Goal: Transaction & Acquisition: Purchase product/service

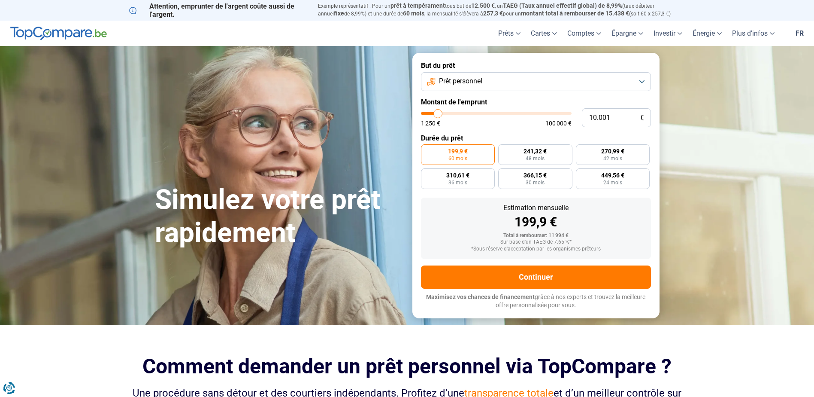
type input "11.500"
type input "11500"
type input "13.250"
type input "13250"
type input "14.750"
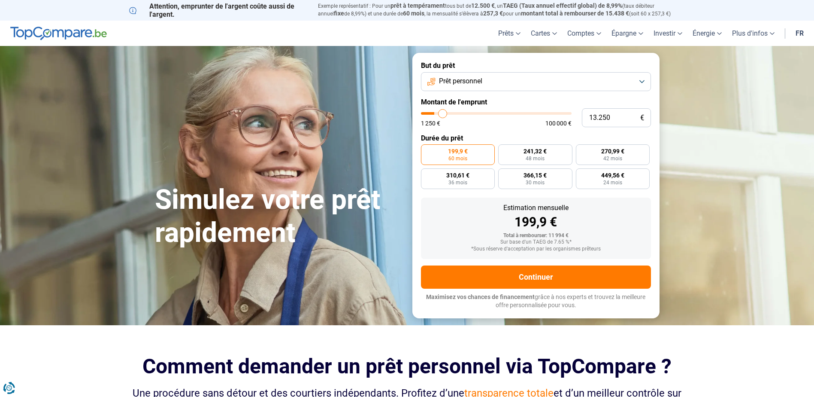
type input "14750"
type input "16.500"
type input "16500"
type input "18.000"
type input "18000"
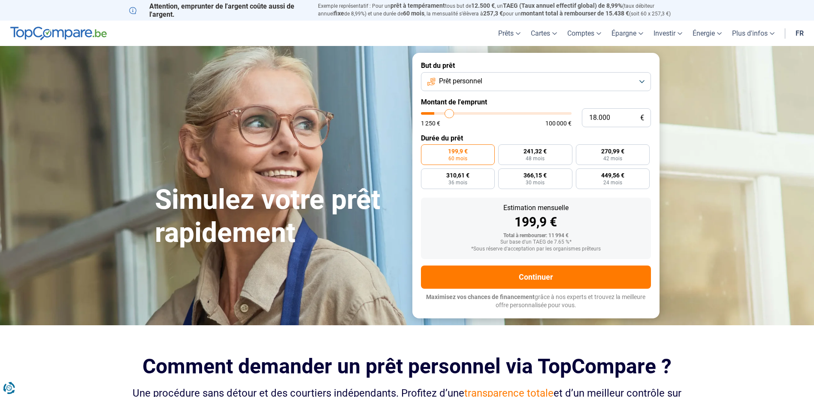
type input "19.250"
type input "19250"
type input "20.500"
type input "20500"
type input "21.250"
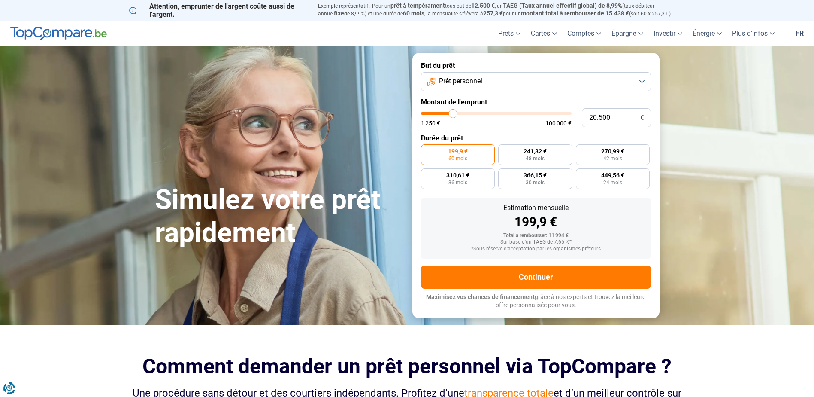
type input "21250"
type input "21.500"
type input "21500"
type input "22.000"
type input "22000"
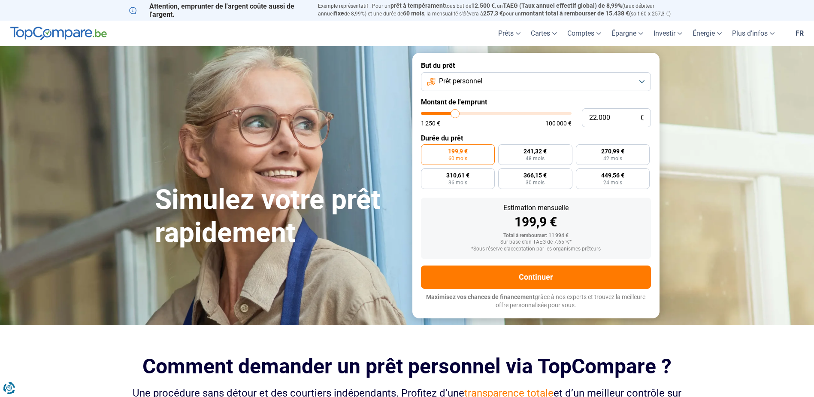
type input "22.250"
type input "22250"
type input "22.750"
type input "22750"
type input "23.000"
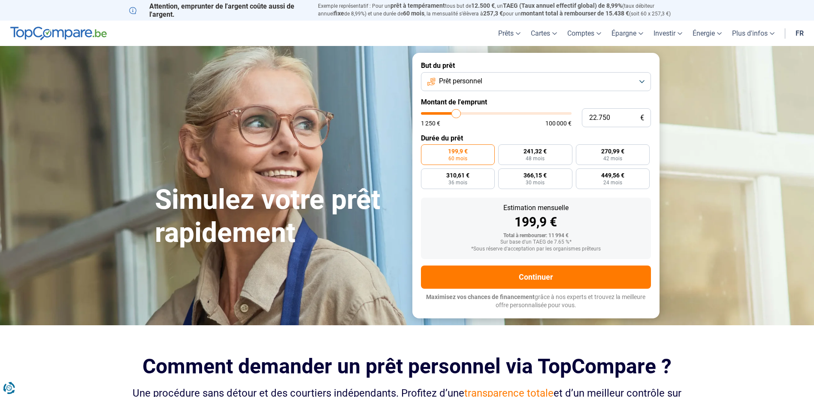
type input "23000"
type input "23.250"
type input "23250"
type input "24.250"
type input "24250"
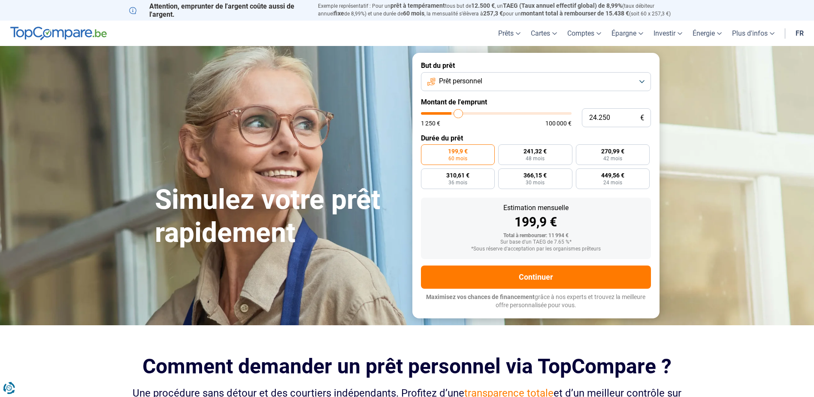
type input "25.750"
type input "25750"
type input "26.750"
type input "26750"
type input "27.250"
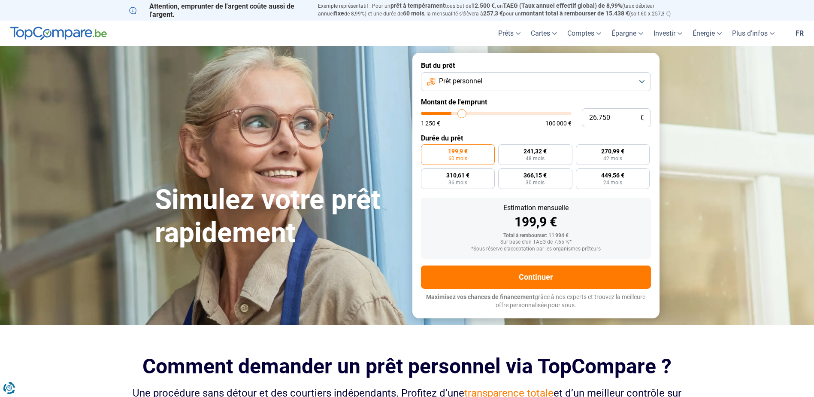
type input "27250"
type input "28.000"
type input "28000"
type input "28.750"
type input "28750"
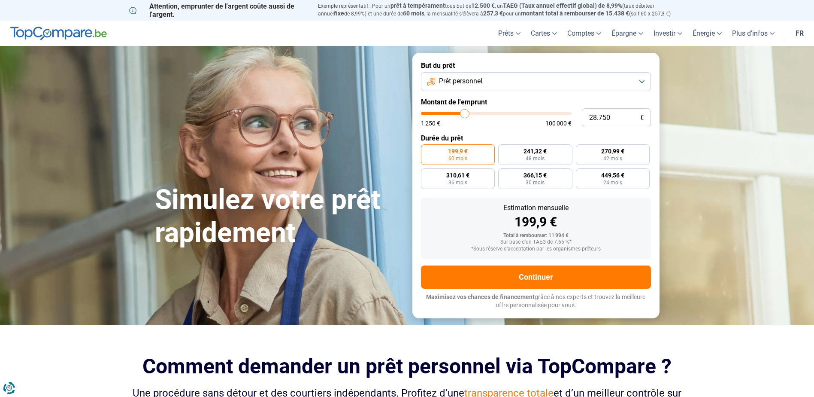
type input "29.500"
type input "29500"
type input "29.750"
type input "29750"
type input "30.500"
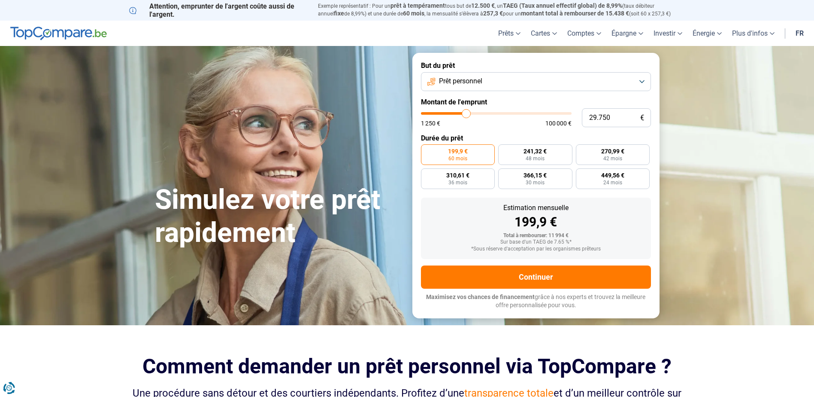
type input "30500"
type input "30.750"
type input "30750"
type input "30.500"
type input "30500"
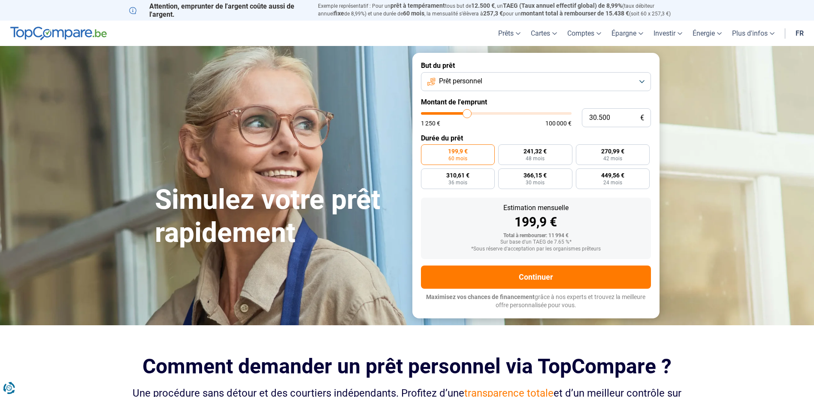
type input "30.250"
type input "30250"
type input "29.750"
type input "29750"
type input "29.500"
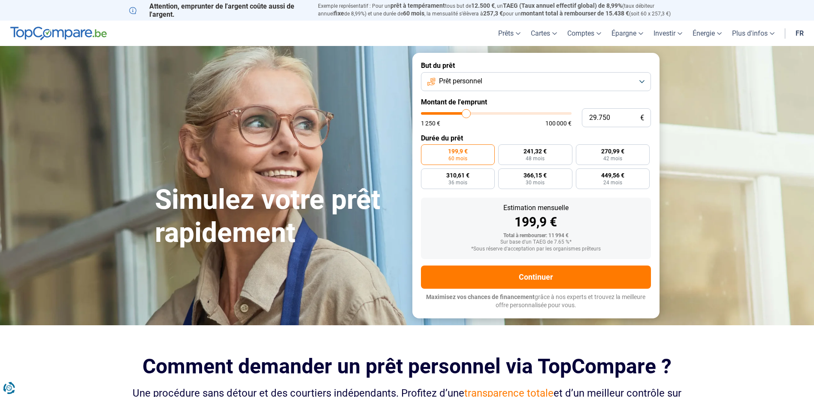
type input "29500"
type input "29.000"
type input "29000"
type input "29.250"
type input "29250"
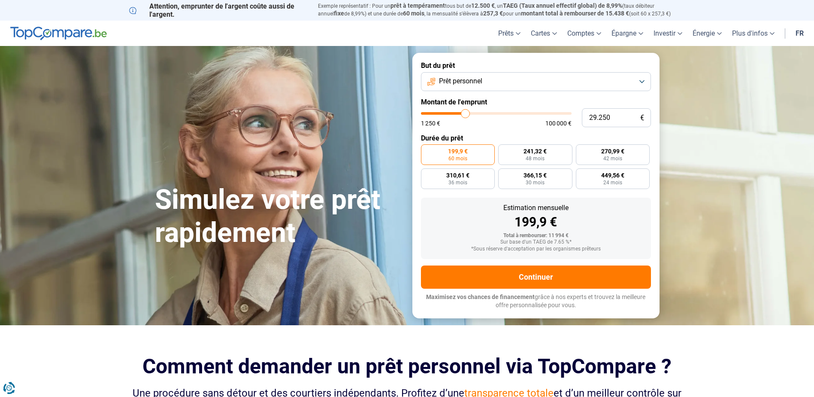
type input "29.500"
type input "29500"
type input "29.750"
type input "29750"
type input "30.250"
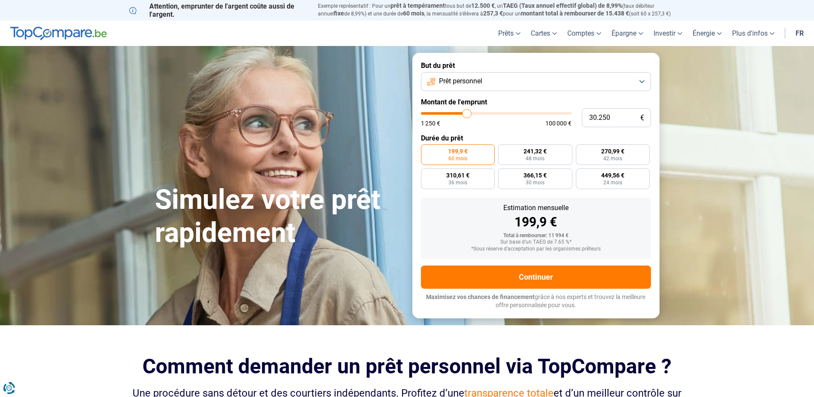
drag, startPoint x: 440, startPoint y: 115, endPoint x: 467, endPoint y: 117, distance: 27.1
type input "30250"
click at [467, 115] on input "range" at bounding box center [496, 113] width 151 height 3
radio input "false"
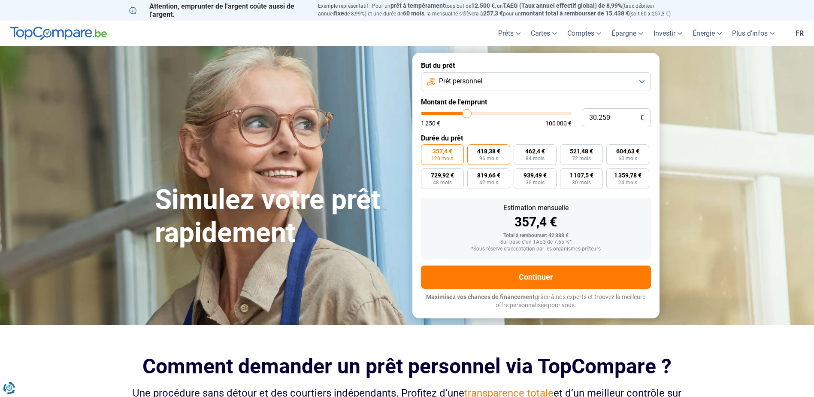
click at [486, 156] on span "96 mois" at bounding box center [488, 158] width 19 height 5
click at [473, 150] on input "418,38 € 96 mois" at bounding box center [470, 147] width 6 height 6
radio input "true"
click at [453, 156] on span "120 mois" at bounding box center [442, 158] width 22 height 5
click at [427, 150] on input "357,4 € 120 mois" at bounding box center [424, 147] width 6 height 6
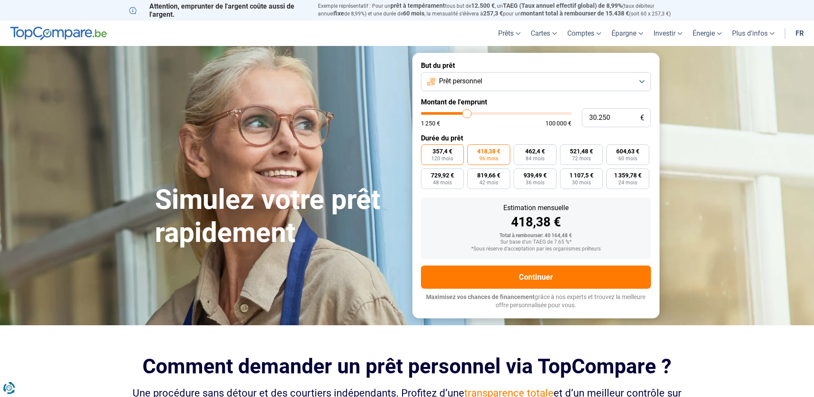
radio input "true"
click at [450, 153] on span "357,4 €" at bounding box center [443, 151] width 20 height 6
click at [427, 150] on input "357,4 € 120 mois" at bounding box center [424, 147] width 6 height 6
click at [482, 151] on span "418,38 €" at bounding box center [488, 151] width 23 height 6
click at [473, 150] on input "418,38 € 96 mois" at bounding box center [470, 147] width 6 height 6
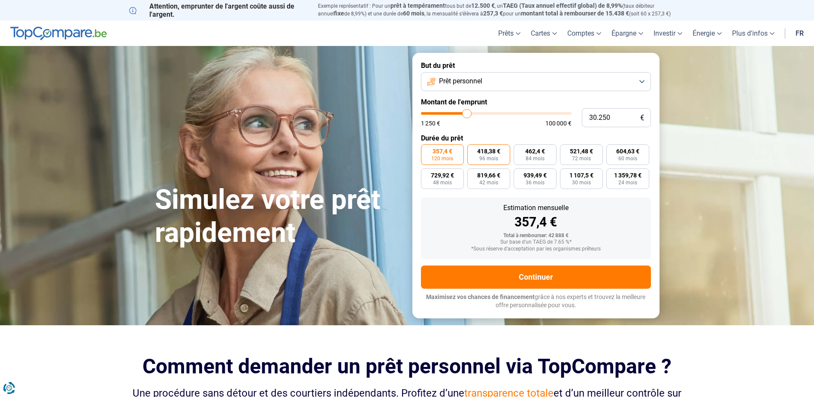
radio input "true"
click at [523, 149] on label "462,4 € 84 mois" at bounding box center [535, 154] width 43 height 21
click at [519, 149] on input "462,4 € 84 mois" at bounding box center [517, 147] width 6 height 6
radio input "true"
click at [492, 155] on label "418,38 € 96 mois" at bounding box center [488, 154] width 43 height 21
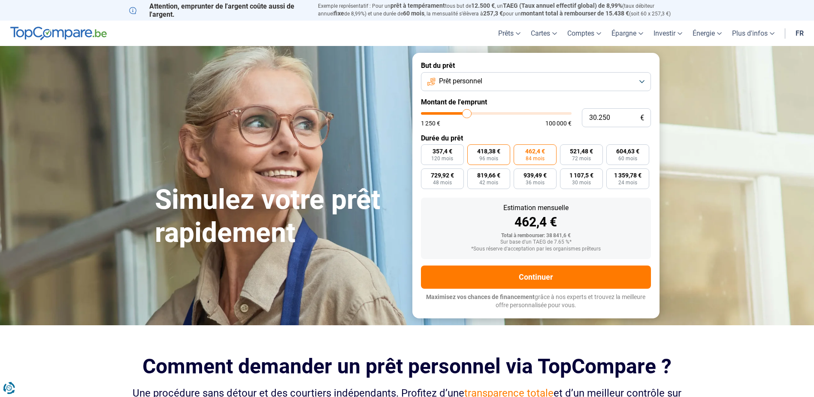
click at [473, 150] on input "418,38 € 96 mois" at bounding box center [470, 147] width 6 height 6
radio input "true"
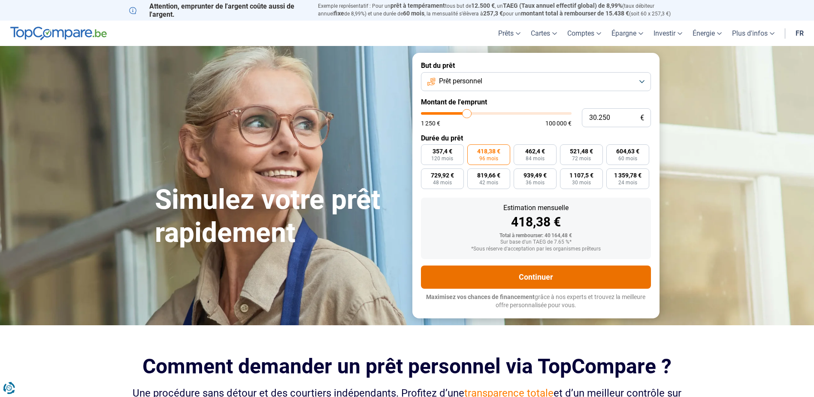
click at [539, 277] on button "Continuer" at bounding box center [536, 276] width 230 height 23
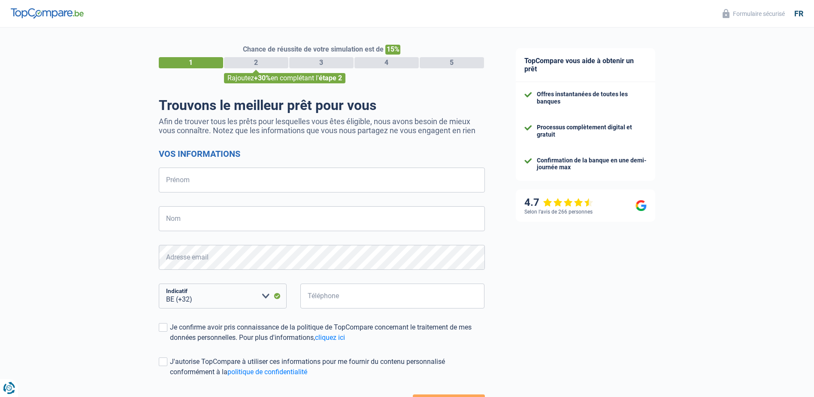
select select "32"
click at [228, 180] on input "Prénom" at bounding box center [322, 179] width 326 height 25
type input "Serge"
type input "Kustermans"
type input "496680000"
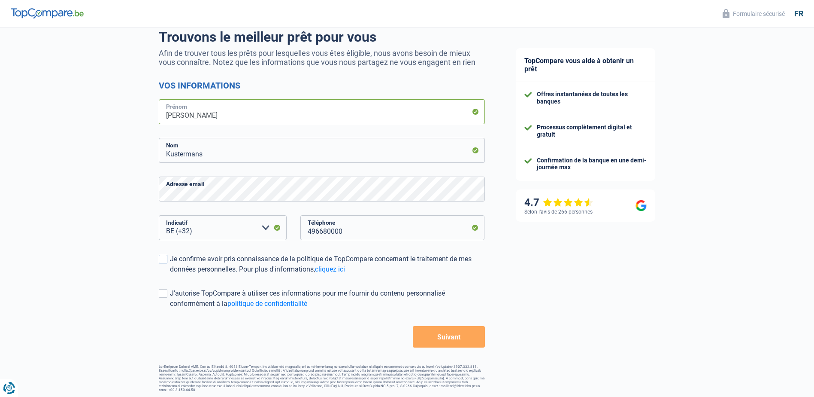
scroll to position [70, 0]
click at [165, 256] on span at bounding box center [163, 257] width 9 height 9
click at [170, 273] on input "Je confirme avoir pris connaissance de la politique de TopCompare concernant le…" at bounding box center [170, 273] width 0 height 0
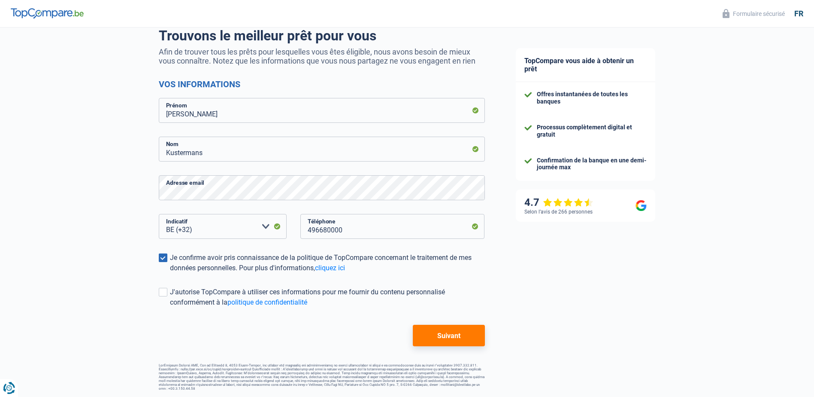
click at [442, 338] on button "Suivant" at bounding box center [449, 334] width 72 height 21
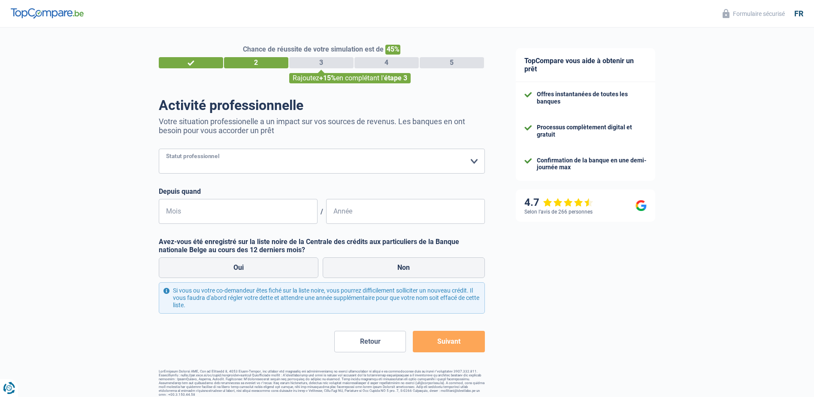
click at [473, 160] on select "Ouvrier Employé privé Employé public Invalide Indépendant Pensionné Chômeur Mut…" at bounding box center [322, 160] width 326 height 25
select select "worker"
click at [159, 149] on select "Ouvrier Employé privé Employé public Invalide Indépendant Pensionné Chômeur Mut…" at bounding box center [322, 160] width 326 height 25
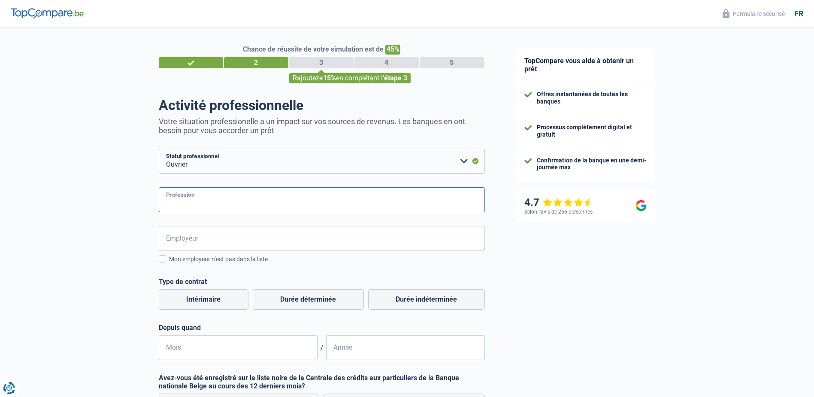
click at [285, 198] on input "Profession" at bounding box center [322, 199] width 326 height 25
type input "Agent de sécurité"
click at [315, 235] on input "Employeur" at bounding box center [322, 238] width 326 height 25
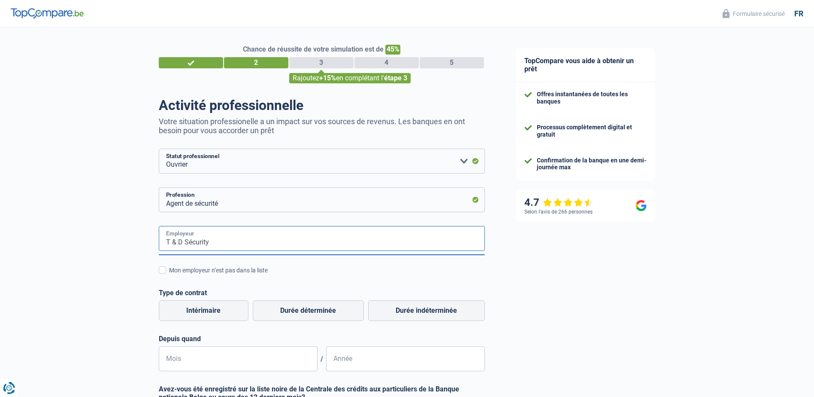
click at [226, 236] on input "T & D Sécurity" at bounding box center [322, 238] width 326 height 25
type input "T & D Sécurity"
drag, startPoint x: 163, startPoint y: 270, endPoint x: 226, endPoint y: 267, distance: 63.1
click at [164, 269] on span at bounding box center [162, 269] width 7 height 7
click at [169, 275] on input "Mon employeur n’est pas dans la liste" at bounding box center [169, 275] width 0 height 0
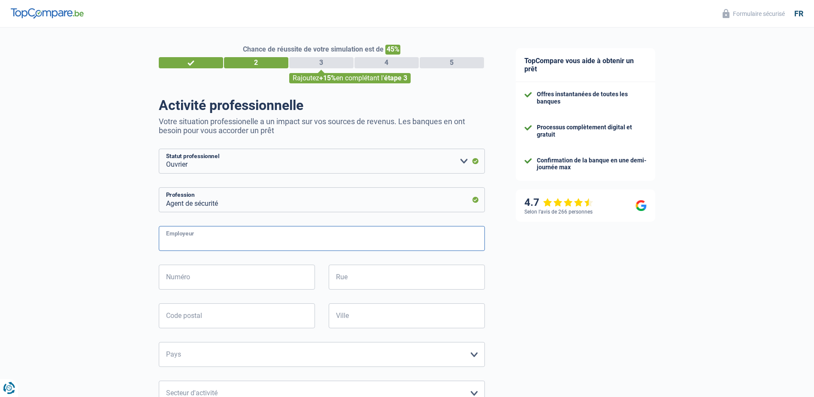
click at [380, 236] on input "Employeur" at bounding box center [322, 238] width 326 height 25
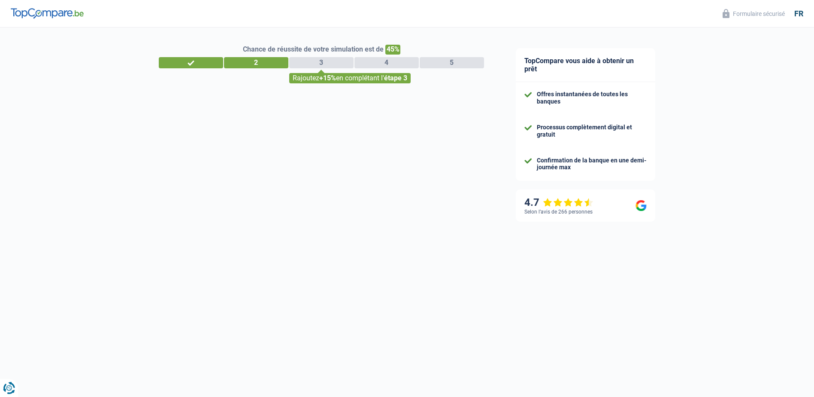
select select "32"
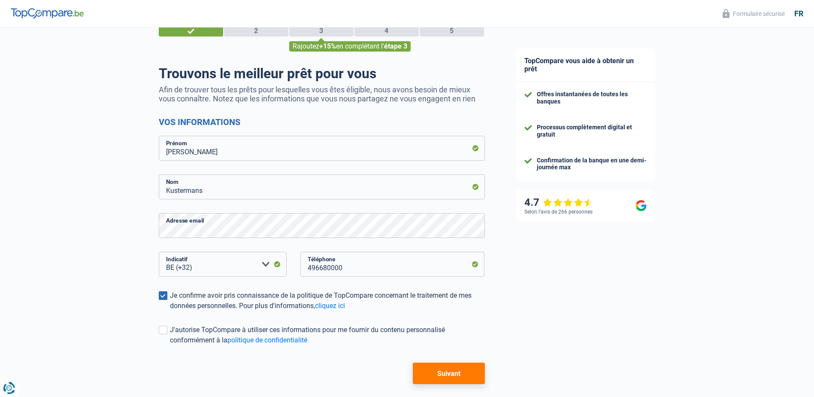
scroll to position [70, 0]
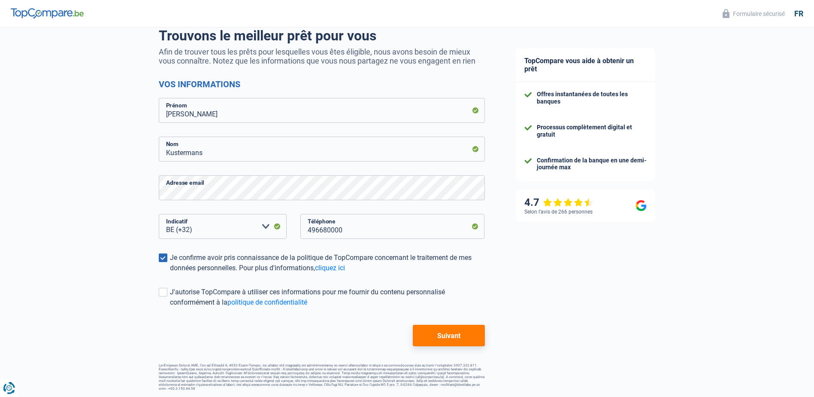
click at [437, 336] on button "Suivant" at bounding box center [449, 334] width 72 height 21
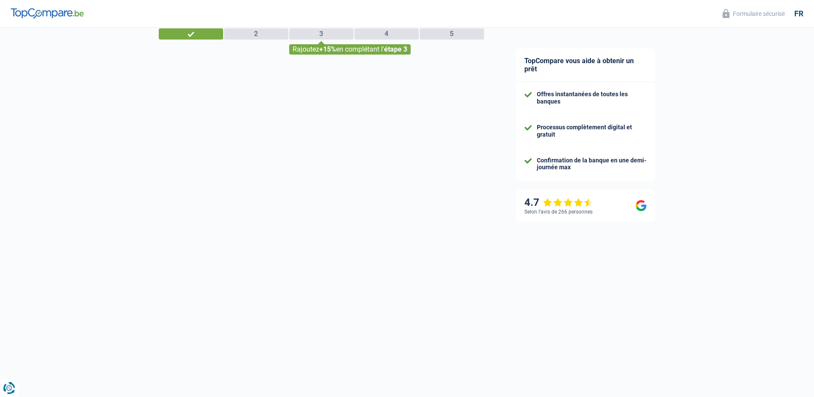
select select "worker"
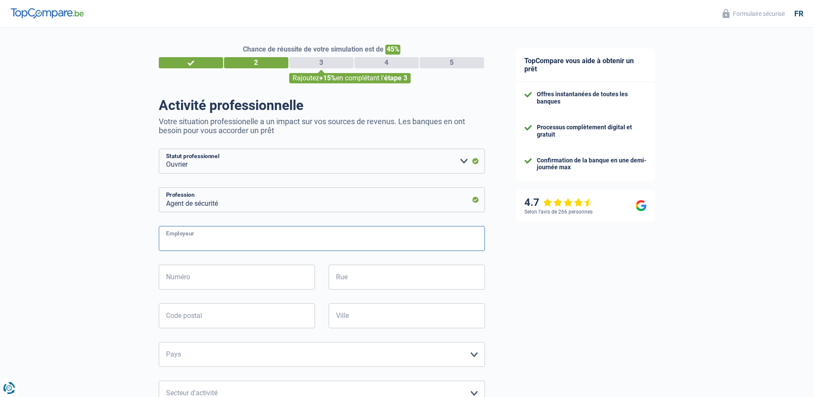
click at [470, 245] on input "Employeur" at bounding box center [322, 238] width 326 height 25
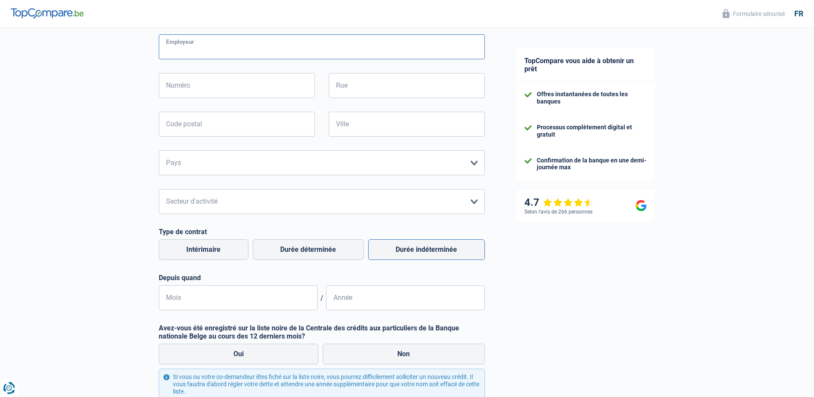
scroll to position [172, 0]
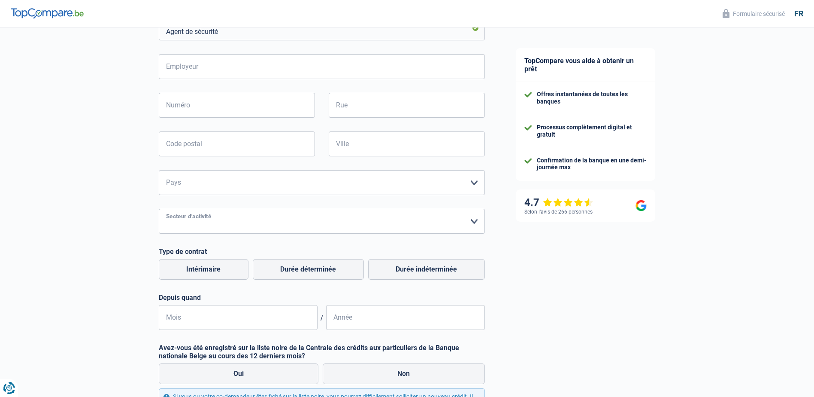
click at [471, 220] on select "Agriculture/Pêche Industrie Horeca Courier/Fitness/Taxi Construction Banques/As…" at bounding box center [322, 221] width 326 height 25
select select "bigCompanies"
click at [315, 223] on select "Agriculture/Pêche Industrie Horeca Courier/Fitness/Taxi Construction Banques/As…" at bounding box center [322, 221] width 326 height 25
click at [476, 186] on select "Belgique France Allemagne Italie Luxembourg Pays-Bas Espagne Suisse Veuillez sé…" at bounding box center [322, 182] width 326 height 25
select select "BE"
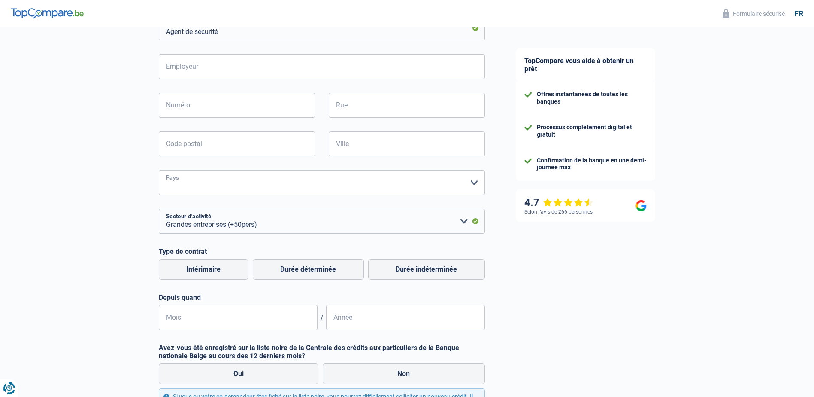
click at [159, 171] on select "Belgique France Allemagne Italie Luxembourg Pays-Bas Espagne Suisse Veuillez sé…" at bounding box center [322, 182] width 326 height 25
click at [214, 67] on input "Employeur" at bounding box center [322, 66] width 326 height 25
type input "t"
type input "T & D Security"
click at [208, 108] on input "Numéro" at bounding box center [237, 105] width 156 height 25
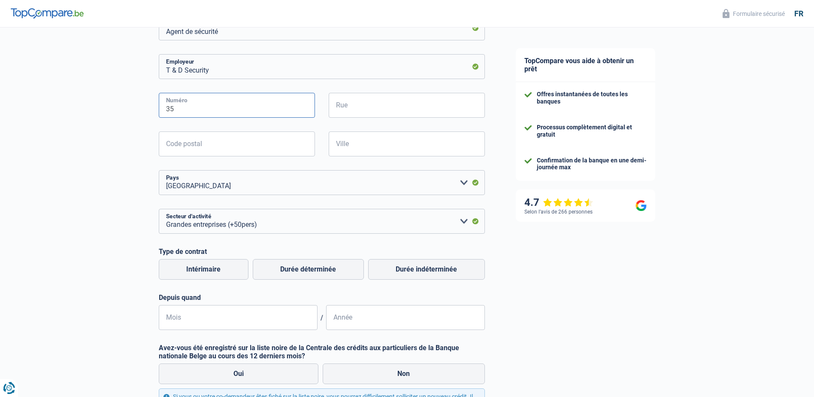
type input "35"
click at [359, 106] on input "Rue" at bounding box center [407, 105] width 156 height 25
type input "Dublinstraat"
click at [280, 145] on input "Code postal" at bounding box center [237, 143] width 156 height 25
drag, startPoint x: 233, startPoint y: 142, endPoint x: 239, endPoint y: 142, distance: 5.6
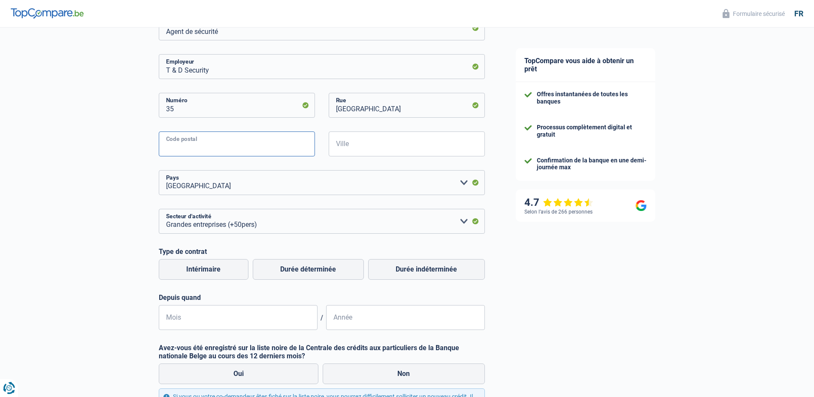
click at [233, 142] on input "Code postal" at bounding box center [237, 143] width 156 height 25
type input "9000"
click at [353, 150] on input "Ville" at bounding box center [407, 143] width 156 height 25
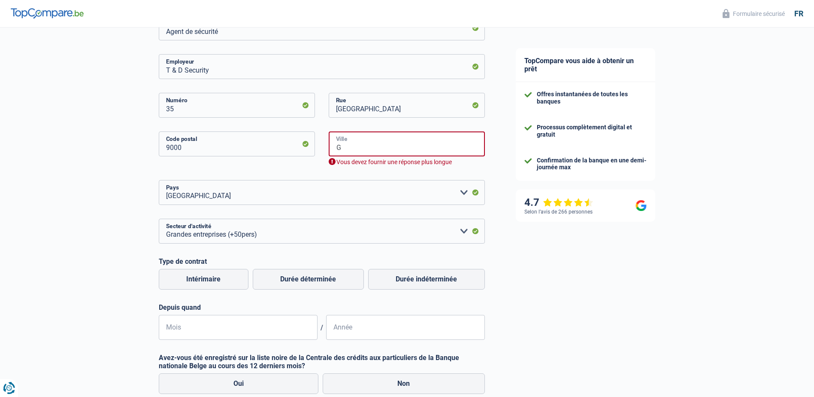
click at [363, 147] on input "G" at bounding box center [407, 143] width 156 height 25
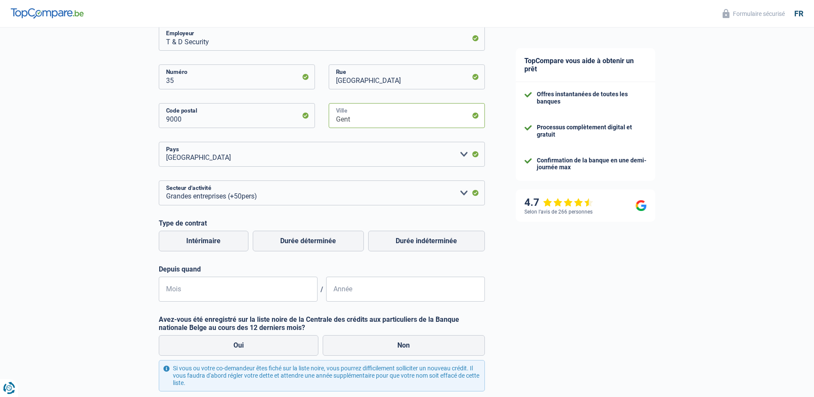
scroll to position [257, 0]
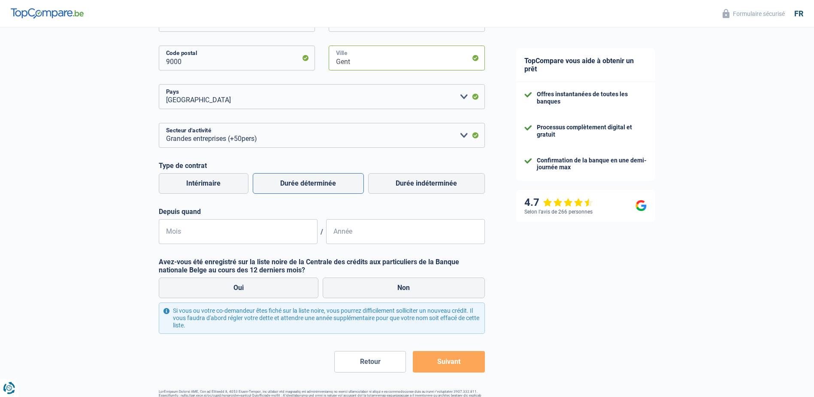
type input "Gent"
click at [312, 183] on label "Durée déterminée" at bounding box center [308, 183] width 111 height 21
click at [312, 183] on input "Durée déterminée" at bounding box center [308, 183] width 111 height 21
radio input "true"
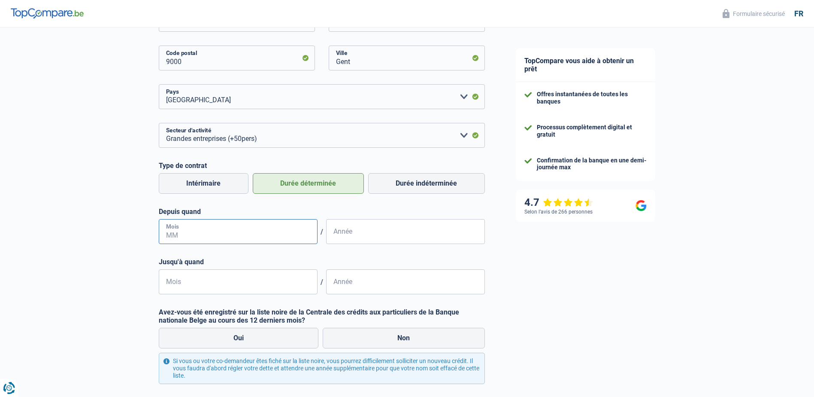
click at [271, 233] on input "Mois" at bounding box center [238, 231] width 159 height 25
click at [261, 232] on input "02" at bounding box center [238, 231] width 159 height 25
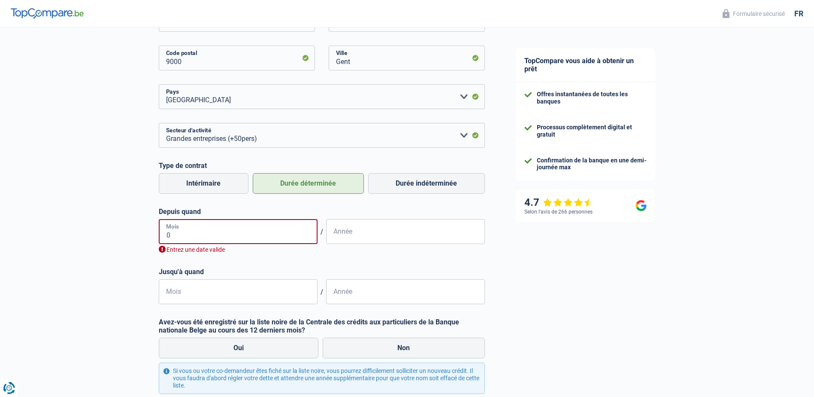
type input "05"
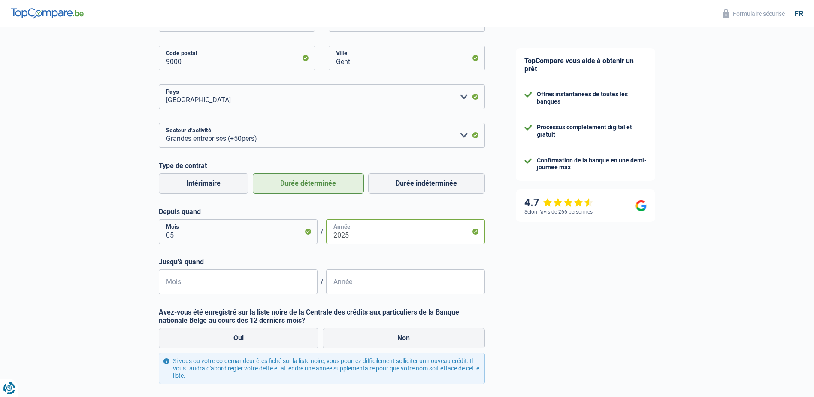
click at [360, 235] on input "2025" at bounding box center [405, 231] width 159 height 25
type input "2024"
click at [285, 278] on input "Mois" at bounding box center [238, 281] width 159 height 25
click at [369, 288] on input "Année" at bounding box center [405, 281] width 159 height 25
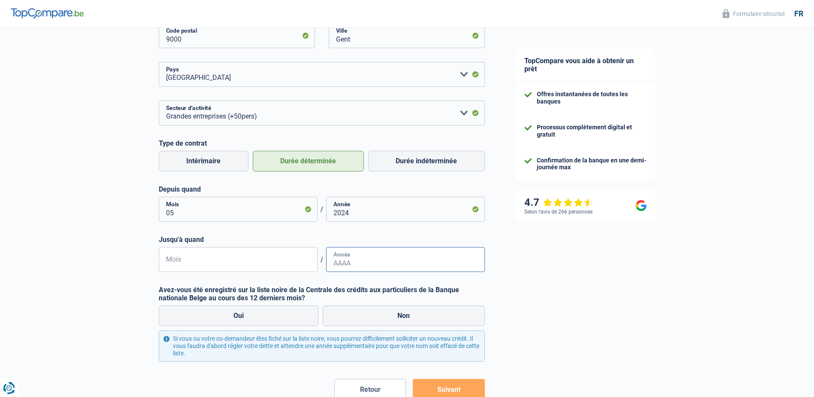
scroll to position [300, 0]
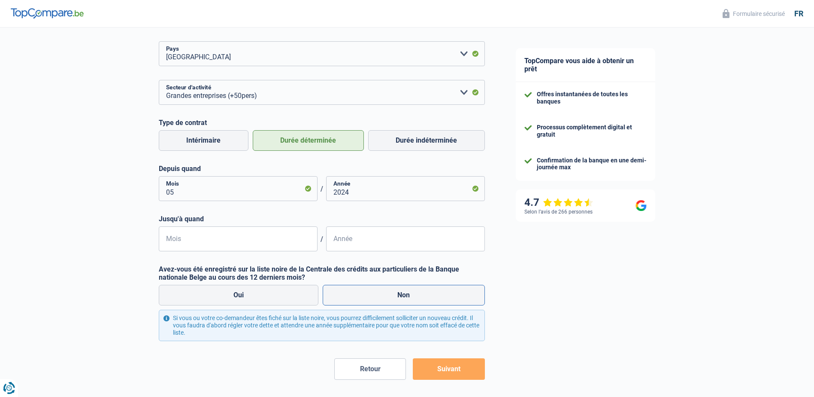
click at [402, 296] on label "Non" at bounding box center [404, 295] width 162 height 21
click at [402, 296] on input "Non" at bounding box center [404, 295] width 162 height 21
radio input "true"
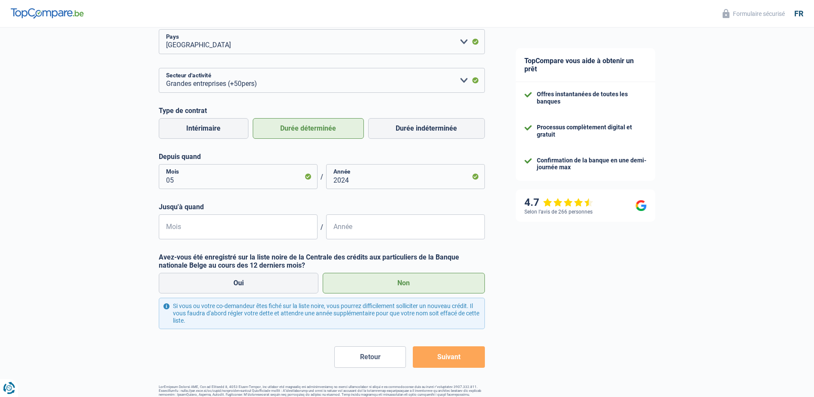
scroll to position [334, 0]
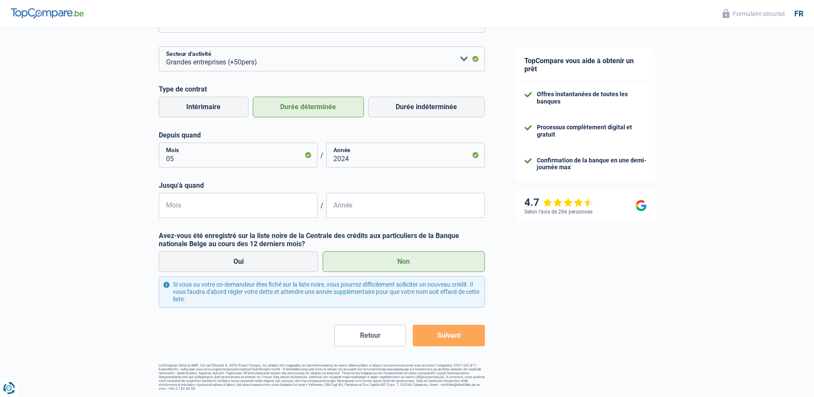
click at [446, 336] on button "Suivant" at bounding box center [449, 334] width 72 height 21
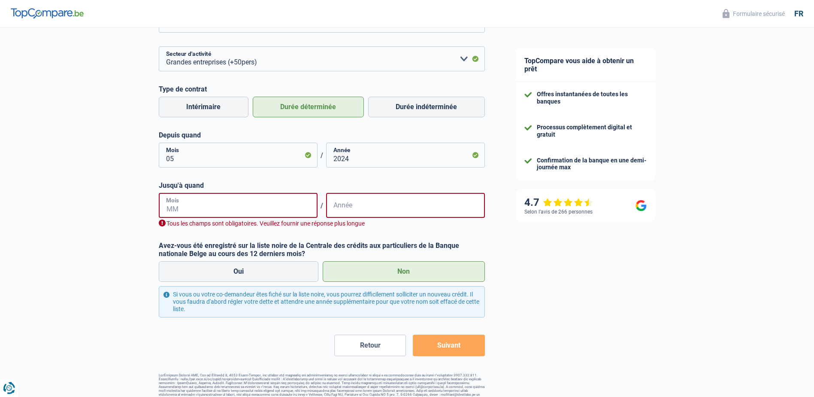
click at [295, 212] on input "Mois" at bounding box center [238, 205] width 159 height 25
drag, startPoint x: 284, startPoint y: 210, endPoint x: 293, endPoint y: 208, distance: 8.8
click at [286, 209] on input "Mois" at bounding box center [238, 205] width 159 height 25
click at [368, 211] on input "Année" at bounding box center [405, 205] width 159 height 25
click at [259, 209] on input "Mois" at bounding box center [238, 205] width 159 height 25
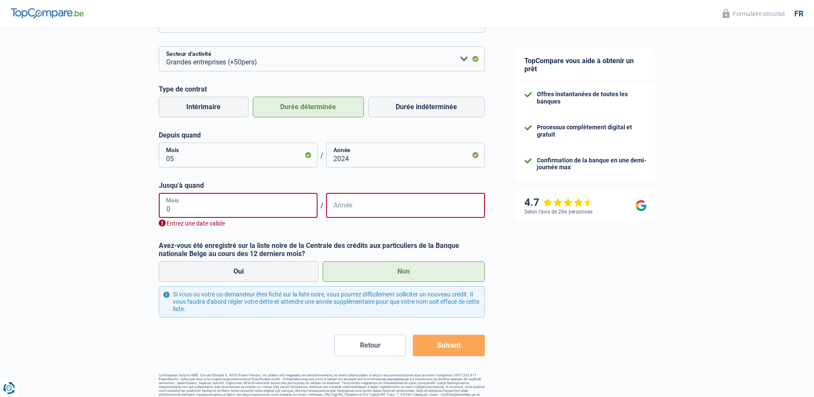
type input "05"
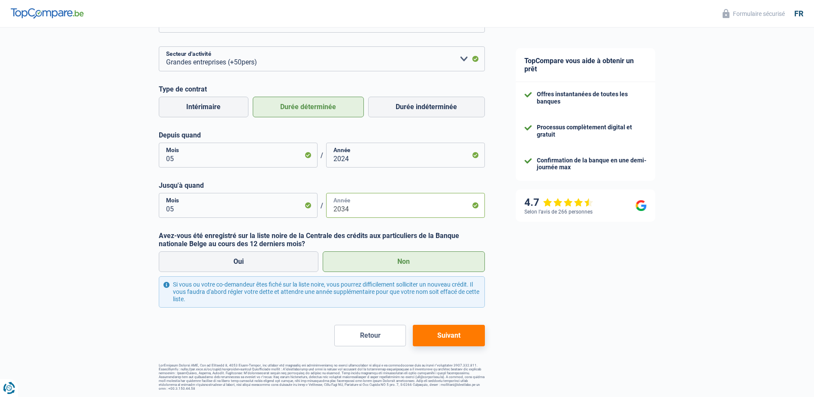
type input "2034"
click at [445, 341] on button "Suivant" at bounding box center [449, 334] width 72 height 21
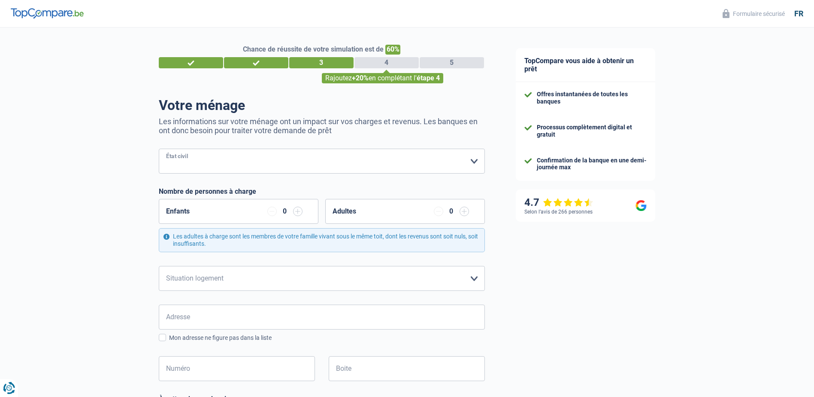
click at [477, 161] on select "Célibataire Marié(e) Cohabitant(e) légal(e) Divorcé(e) Veuf(ve) Séparé (de fait…" at bounding box center [322, 160] width 326 height 25
select select "married"
click at [159, 149] on select "Célibataire Marié(e) Cohabitant(e) légal(e) Divorcé(e) Veuf(ve) Séparé (de fait…" at bounding box center [322, 160] width 326 height 25
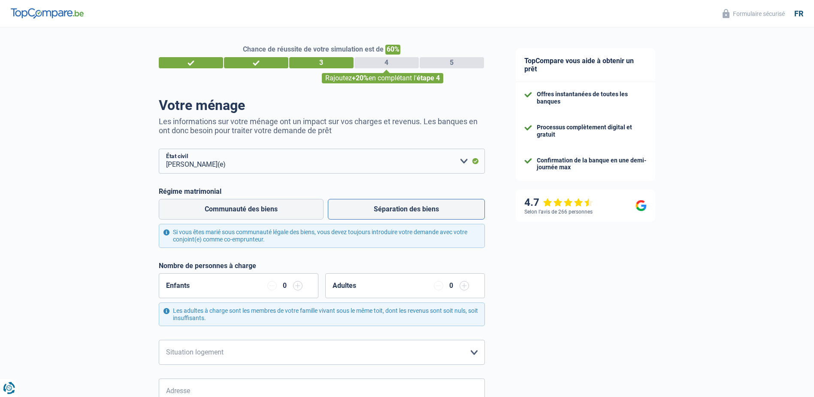
click at [422, 211] on label "Séparation des biens" at bounding box center [406, 209] width 157 height 21
click at [422, 211] on input "Séparation des biens" at bounding box center [406, 209] width 157 height 21
radio input "true"
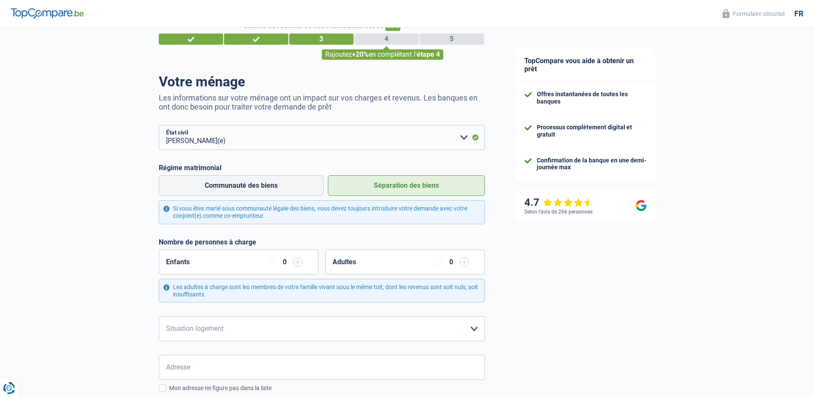
scroll to position [86, 0]
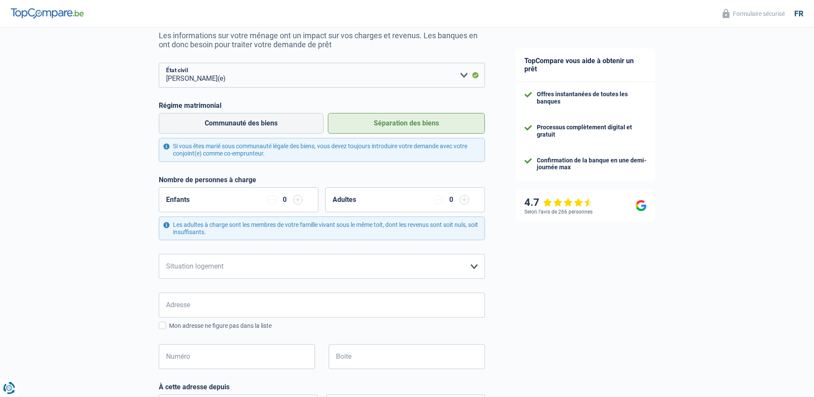
click at [465, 200] on input "button" at bounding box center [464, 199] width 9 height 9
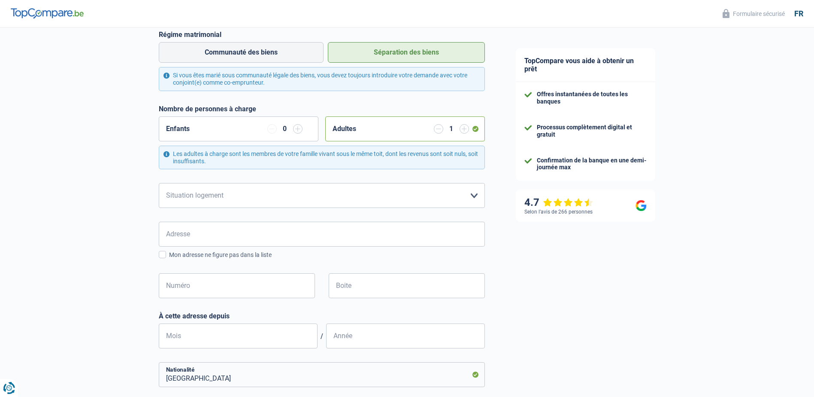
scroll to position [172, 0]
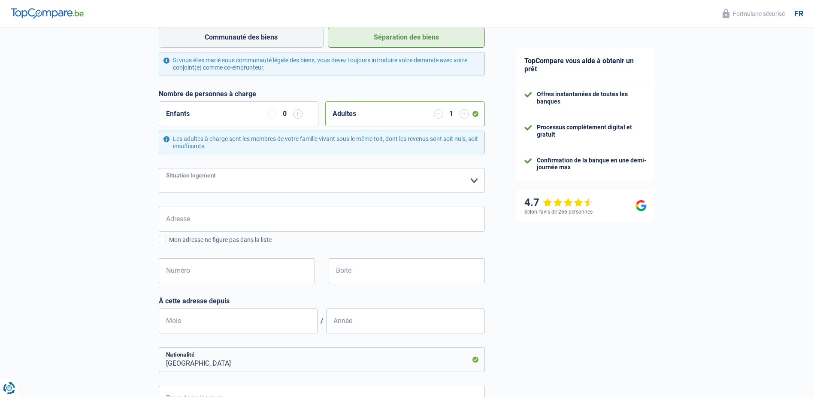
click at [471, 182] on select "Locataire Propriétaire avec prêt hypothécaire Propriétaire sans prêt hypothécai…" at bounding box center [322, 180] width 326 height 25
select select "liveWithParents"
click at [159, 169] on select "Locataire Propriétaire avec prêt hypothécaire Propriétaire sans prêt hypothécai…" at bounding box center [322, 180] width 326 height 25
click at [216, 215] on input "Adresse" at bounding box center [322, 218] width 326 height 25
type input "Avenue Prekelinden, 12"
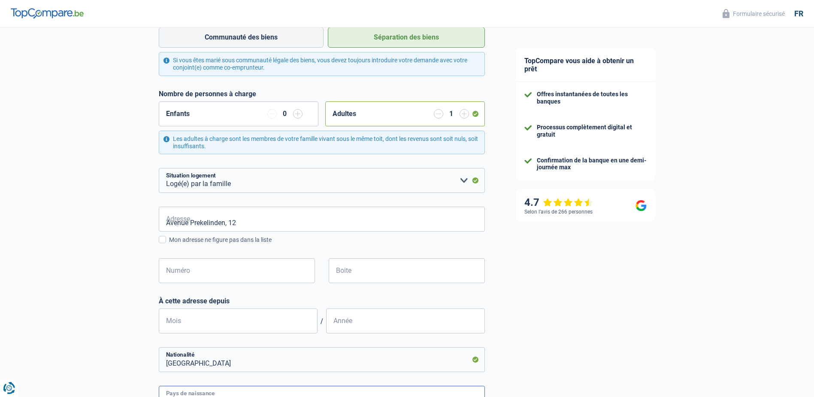
type input "Belgique"
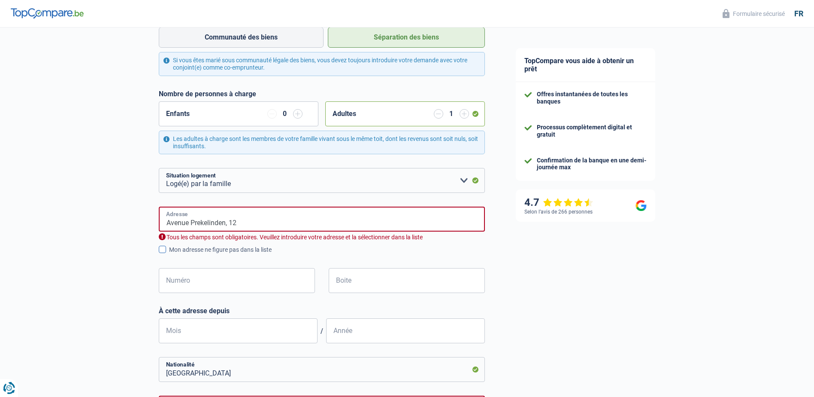
type input "Belgique"
click at [252, 282] on input "Numéro" at bounding box center [237, 280] width 156 height 25
click at [251, 221] on input "Avenue Prekelinden, 12" at bounding box center [322, 218] width 326 height 25
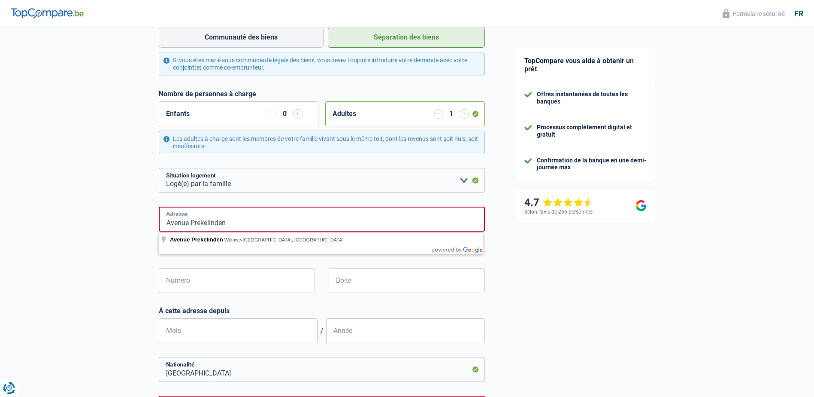
type input "Avenue Prekelinden"
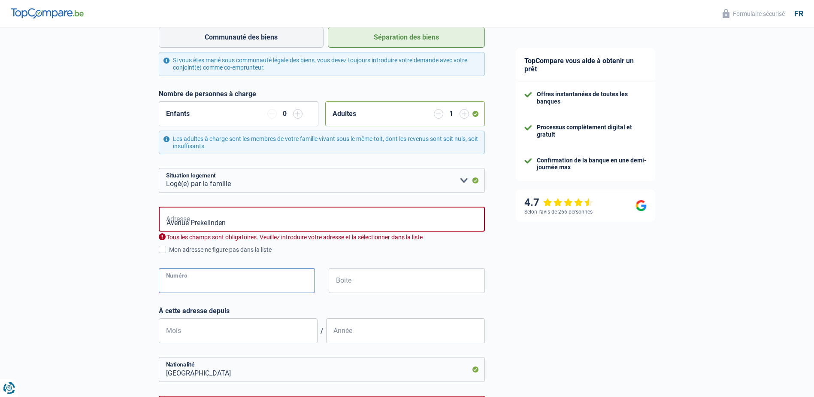
click at [163, 278] on input "Numéro" at bounding box center [237, 280] width 156 height 25
type input "12"
click at [359, 280] on input "Boite" at bounding box center [407, 280] width 156 height 25
type input "1"
click at [286, 327] on input "Mois" at bounding box center [238, 330] width 159 height 25
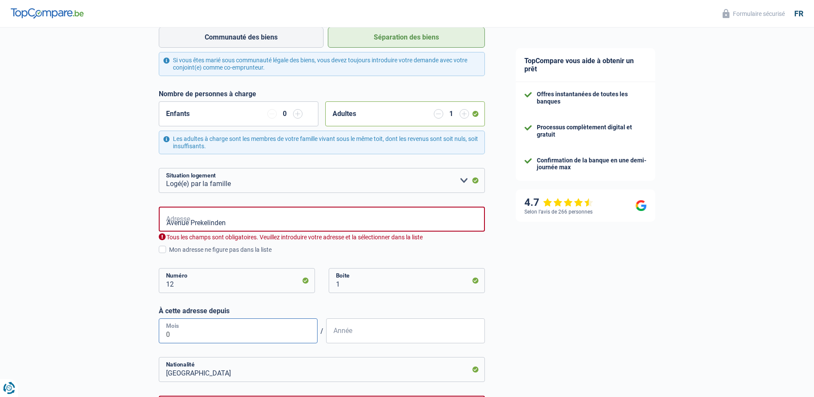
type input "01"
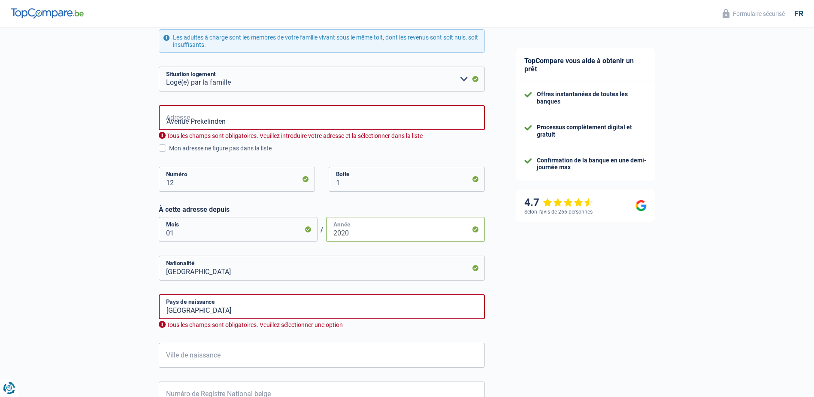
scroll to position [300, 0]
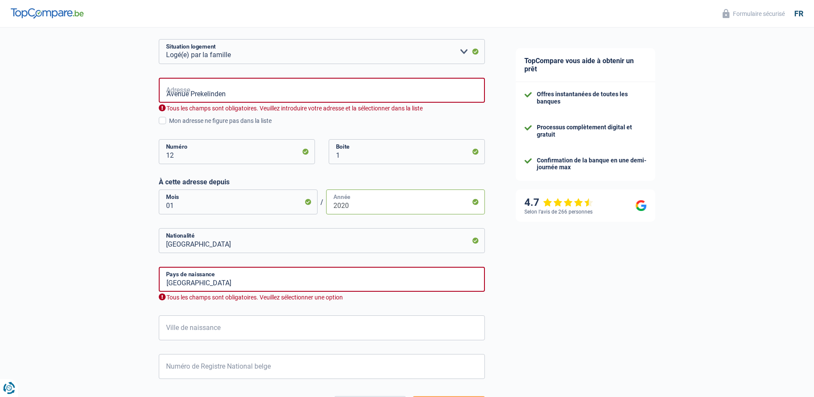
type input "2020"
click at [288, 278] on input "Belgique" at bounding box center [322, 279] width 326 height 25
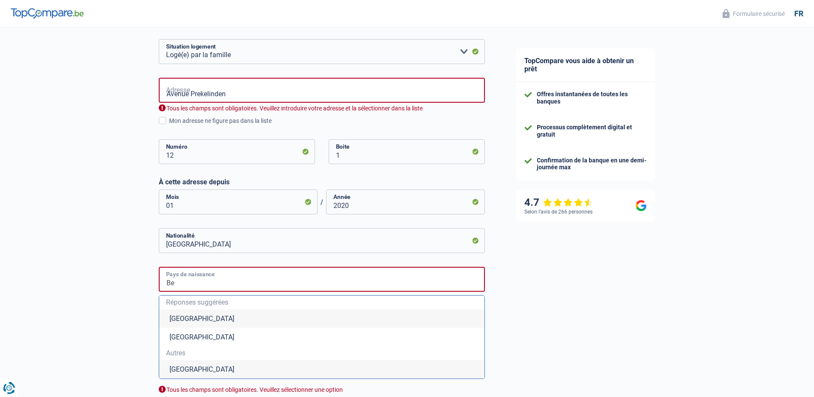
type input "B"
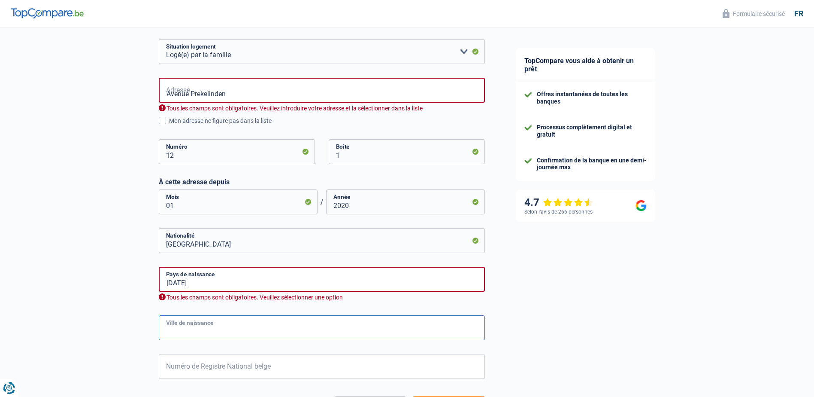
click at [271, 330] on input "Ville de naissance" at bounding box center [322, 327] width 326 height 25
click at [345, 330] on input "Ville de naissance" at bounding box center [322, 327] width 326 height 25
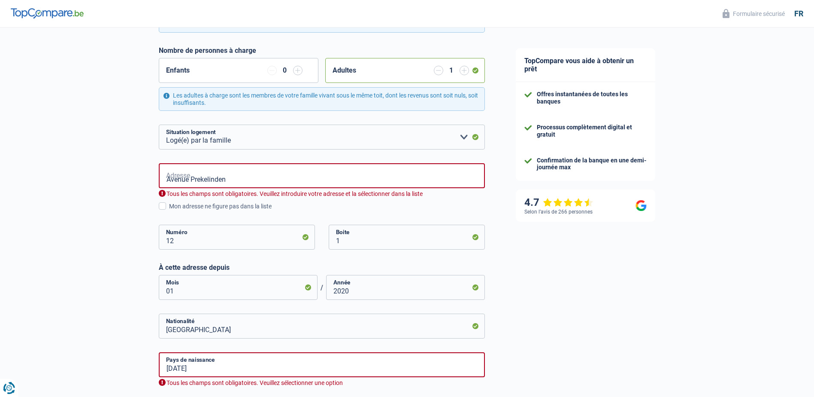
scroll to position [215, 0]
click at [378, 360] on input "13/12/1966" at bounding box center [322, 364] width 326 height 25
drag, startPoint x: 223, startPoint y: 369, endPoint x: 152, endPoint y: 370, distance: 71.2
click at [152, 370] on div "Chance de réussite de votre simulation est de 60% 1 2 3 4 5 Rajoutez +20% en co…" at bounding box center [250, 233] width 500 height 849
type input "Belgique"
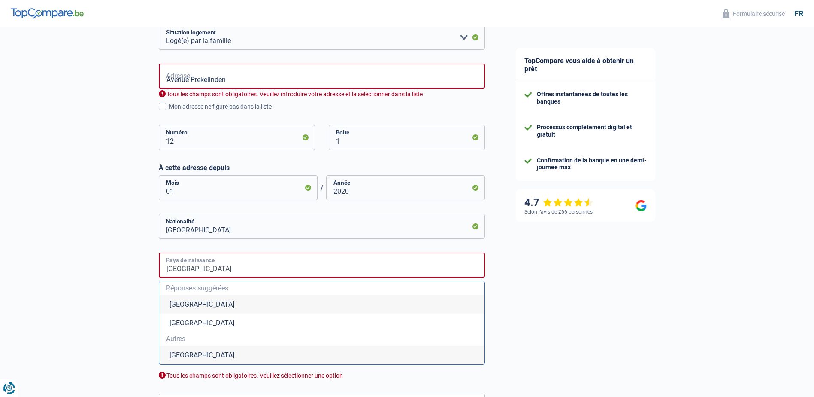
scroll to position [386, 0]
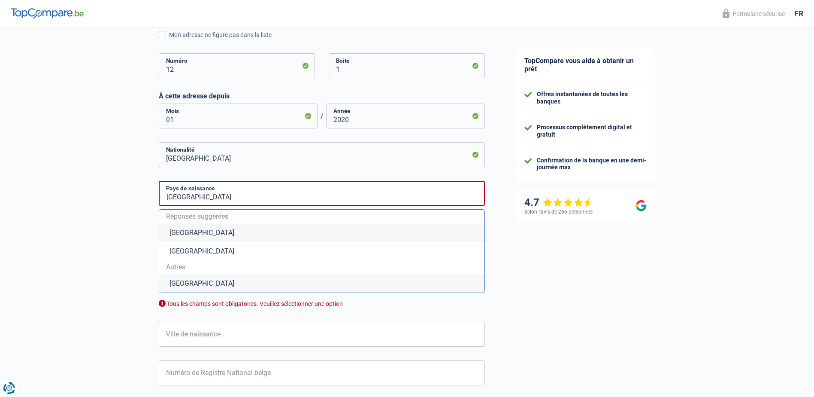
click at [279, 232] on li "Belgique" at bounding box center [321, 232] width 325 height 18
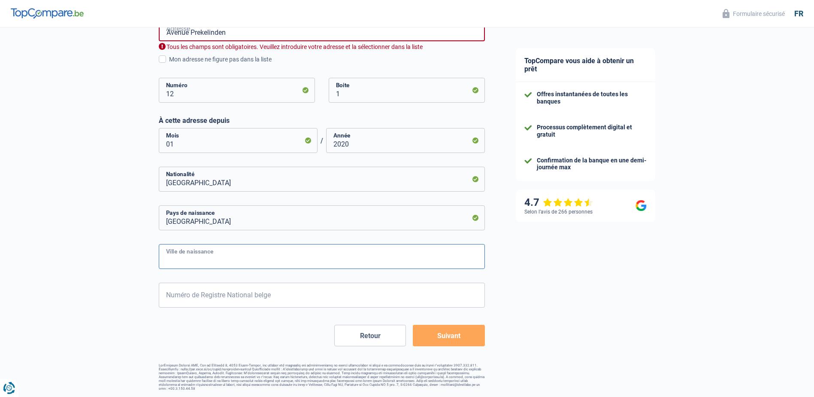
click at [451, 258] on input "Ville de naissance" at bounding box center [322, 256] width 326 height 25
type input "e"
type input "Etterbeek"
click at [316, 300] on input "Numéro de Registre National belge" at bounding box center [322, 294] width 326 height 25
type input "66.12.13-477.21"
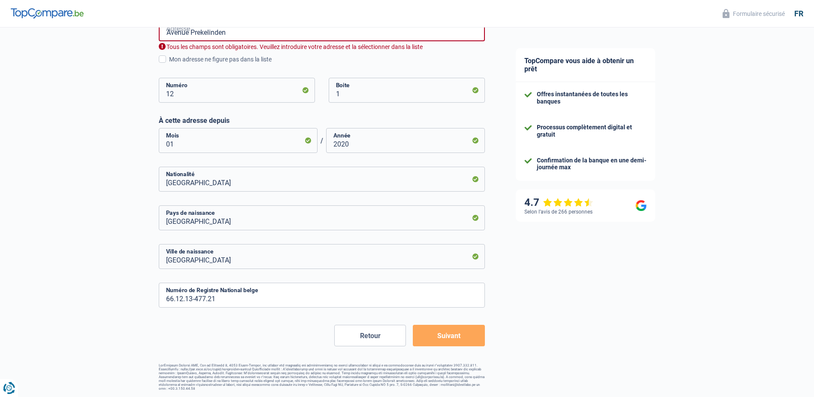
click at [460, 331] on button "Suivant" at bounding box center [449, 334] width 72 height 21
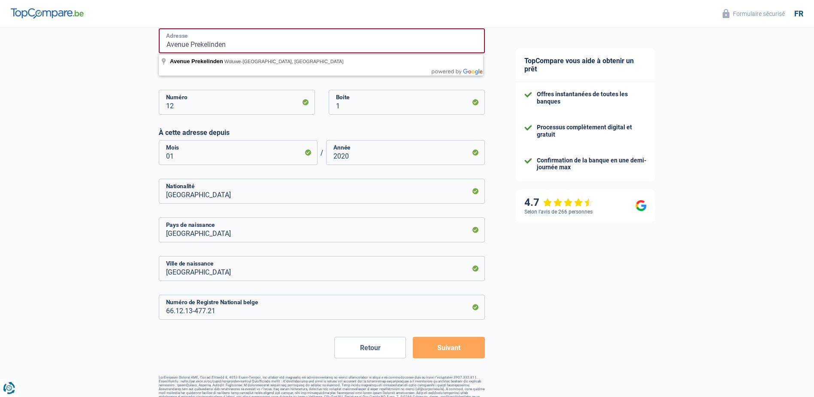
click at [233, 42] on input "Avenue Prekelinden" at bounding box center [322, 40] width 326 height 25
click at [242, 38] on input "Avenue Prekelinden" at bounding box center [322, 40] width 326 height 25
type input "Avenue Prekelinden, 1200, Woluwe-Saint-Lambert, BE"
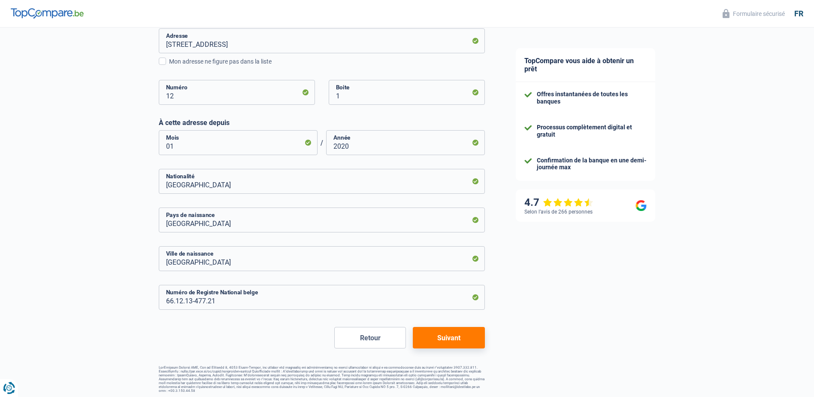
click at [446, 335] on button "Suivant" at bounding box center [449, 337] width 72 height 21
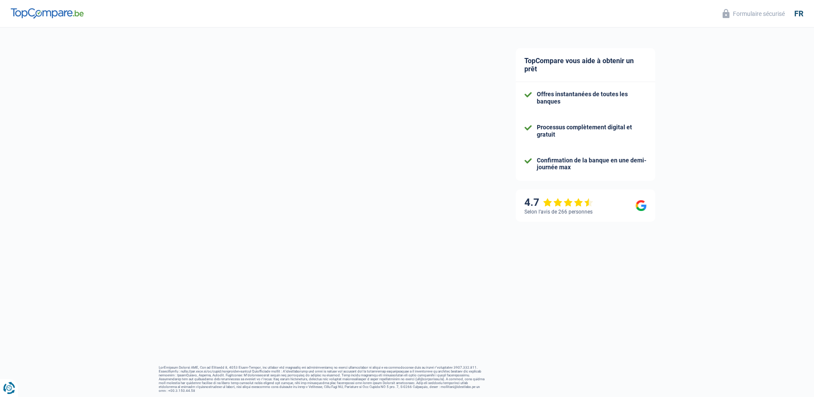
select select "netSalary"
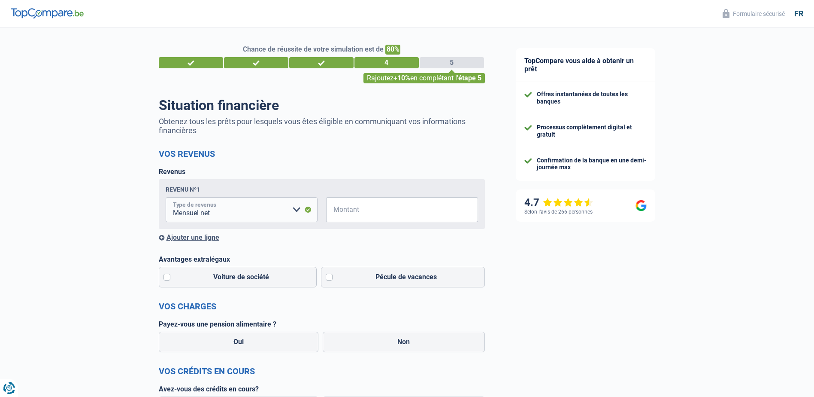
click at [296, 208] on select "Allocation d'handicap Allocations chômage Allocations familiales Chèques repas …" at bounding box center [242, 209] width 152 height 25
click at [166, 198] on select "Allocation d'handicap Allocations chômage Allocations familiales Chèques repas …" at bounding box center [242, 209] width 152 height 25
click at [372, 212] on input "Montant" at bounding box center [407, 209] width 141 height 25
type input "2.500"
click at [330, 279] on label "Pécule de vacances" at bounding box center [403, 277] width 164 height 21
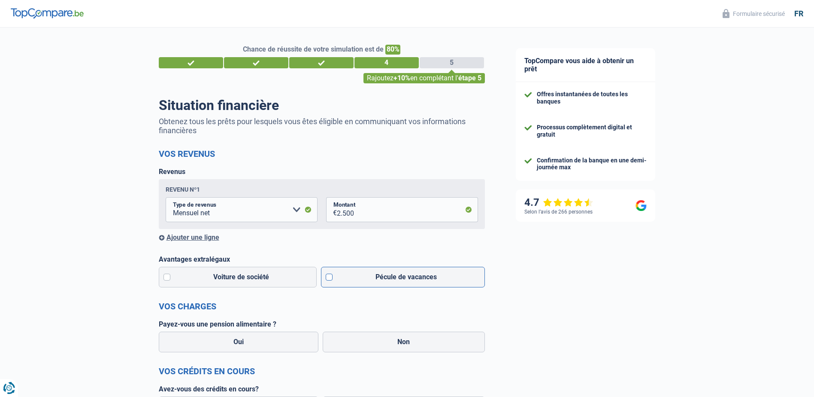
click at [330, 279] on input "Pécule de vacances" at bounding box center [403, 277] width 164 height 21
checkbox input "true"
click at [373, 341] on label "Non" at bounding box center [404, 341] width 162 height 21
click at [373, 341] on input "Non" at bounding box center [404, 341] width 162 height 21
radio input "true"
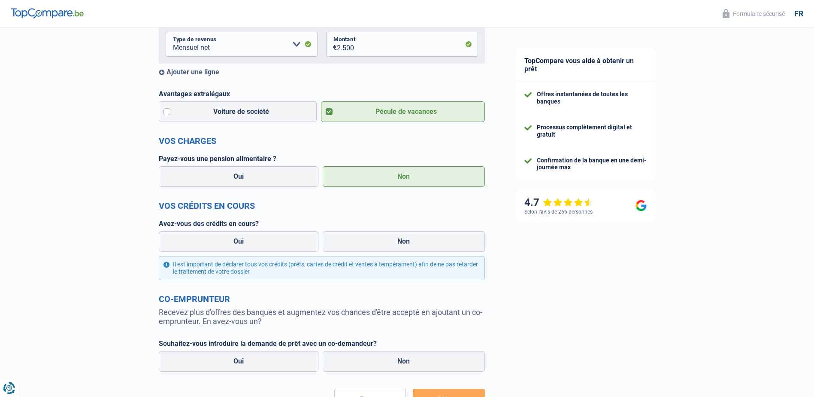
scroll to position [172, 0]
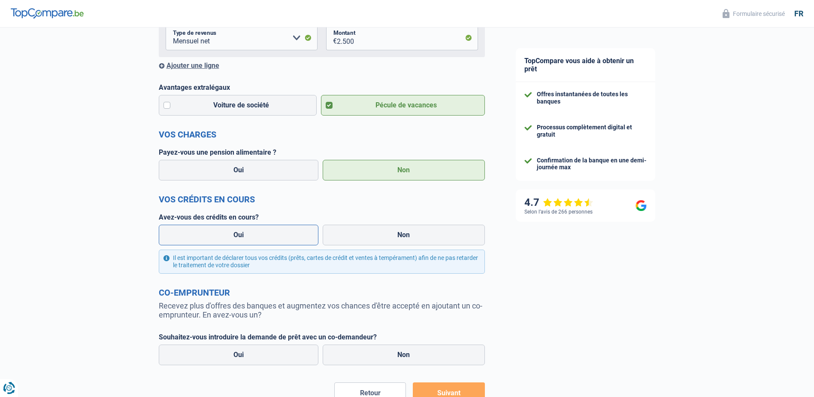
click at [273, 235] on label "Oui" at bounding box center [239, 234] width 160 height 21
click at [273, 235] on input "Oui" at bounding box center [239, 234] width 160 height 21
radio input "true"
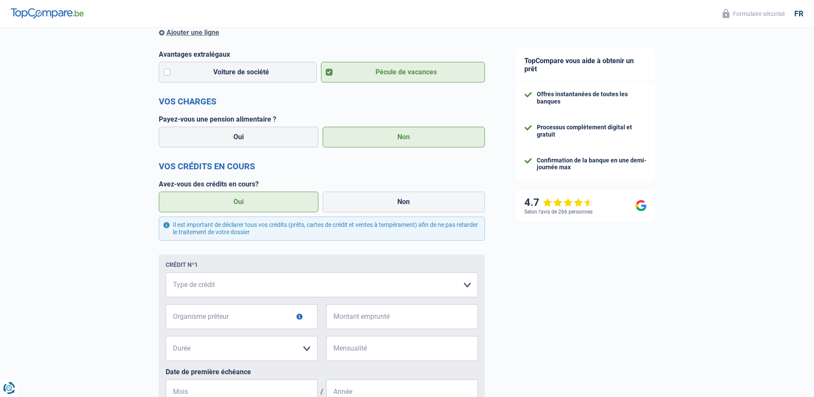
scroll to position [300, 0]
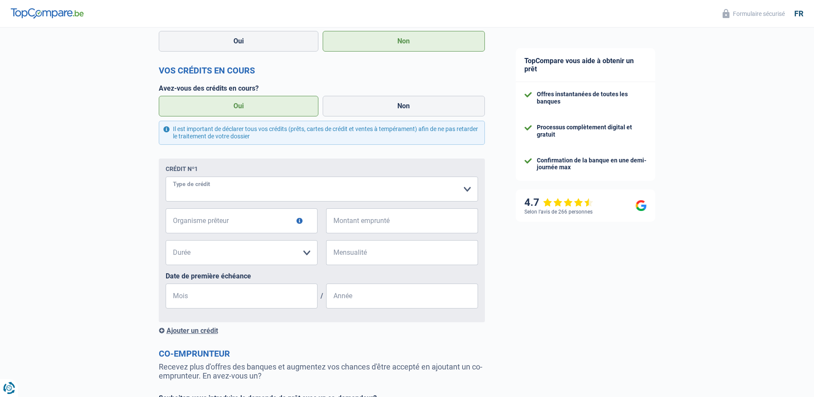
click at [215, 188] on select "Carte ou ouverture de crédit Prêt hypothécaire Vente à tempérament Prêt à tempé…" at bounding box center [322, 188] width 312 height 25
select select "personalLoan"
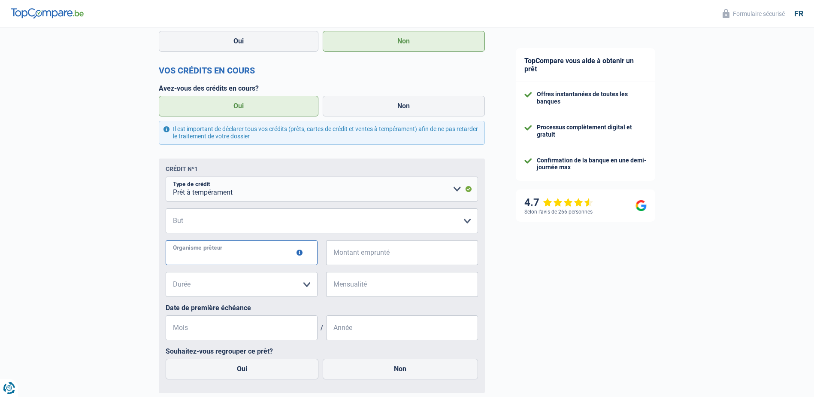
click at [285, 253] on input "Organisme prêteur" at bounding box center [242, 252] width 152 height 25
click at [469, 221] on select "Confort maison: meubles, textile, peinture, électroménager, outillage non-profe…" at bounding box center [322, 220] width 312 height 25
select select "homeFurnishingOrRelocation"
click at [166, 209] on select "Confort maison: meubles, textile, peinture, électroménager, outillage non-profe…" at bounding box center [322, 220] width 312 height 25
click at [280, 254] on input "Organisme prêteur" at bounding box center [242, 252] width 152 height 25
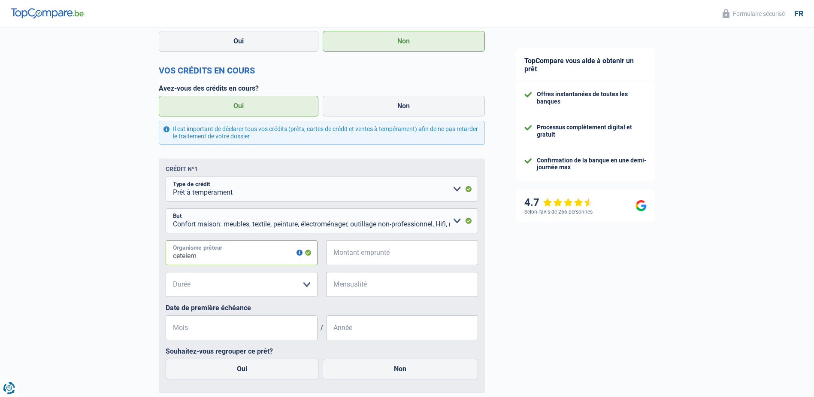
type input "cetelem"
click at [352, 256] on input "Montant emprunté" at bounding box center [407, 252] width 141 height 25
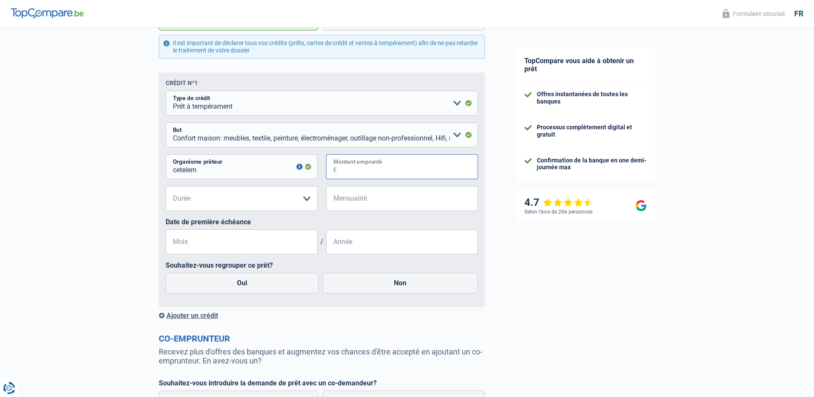
click at [342, 173] on input "Montant emprunté" at bounding box center [407, 166] width 141 height 25
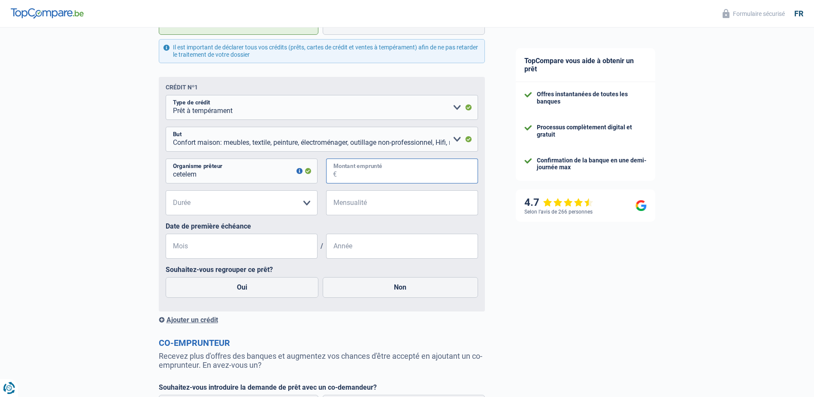
scroll to position [363, 0]
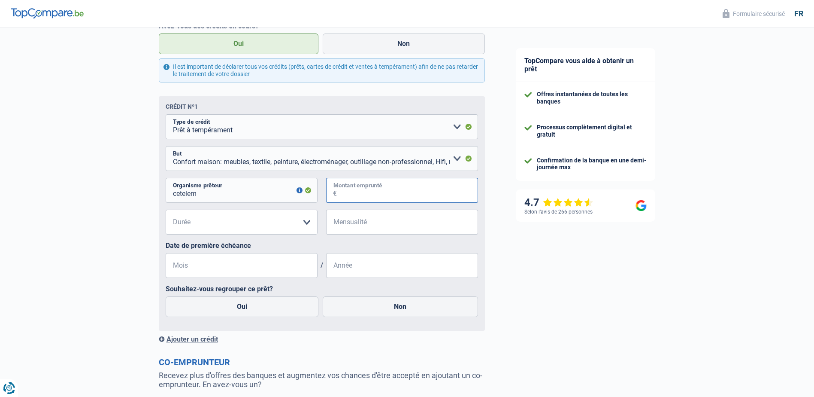
click at [372, 198] on input "Montant emprunté" at bounding box center [407, 190] width 141 height 25
type input "38.000"
click at [307, 221] on select "12 mois 18 mois 24 mois 30 mois 36 mois 42 mois 48 mois 60 mois 72 mois 84 mois…" at bounding box center [242, 221] width 152 height 25
select select "120"
click at [166, 211] on select "12 mois 18 mois 24 mois 30 mois 36 mois 42 mois 48 mois 60 mois 72 mois 84 mois…" at bounding box center [242, 221] width 152 height 25
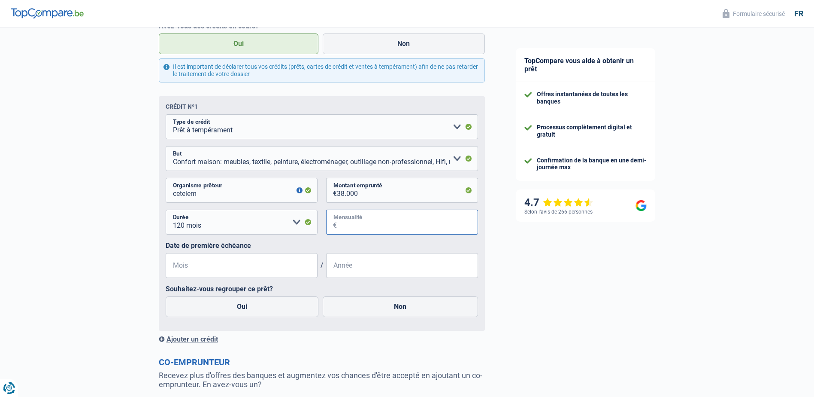
click at [403, 221] on input "Mensualité" at bounding box center [407, 221] width 141 height 25
type input "477"
click at [258, 264] on input "Mois" at bounding box center [242, 265] width 152 height 25
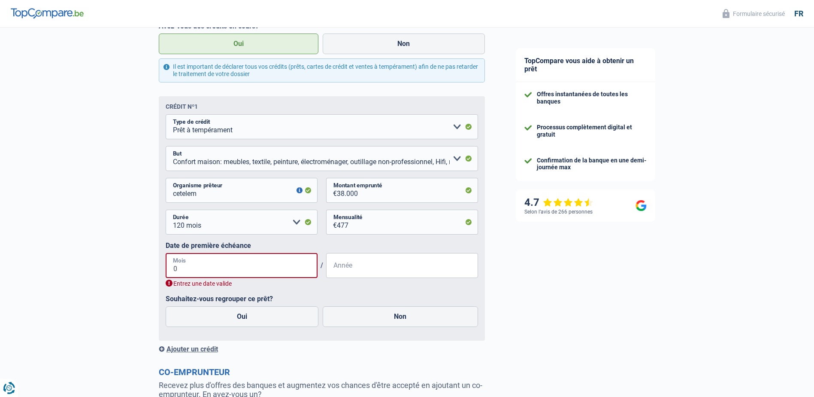
type input "04"
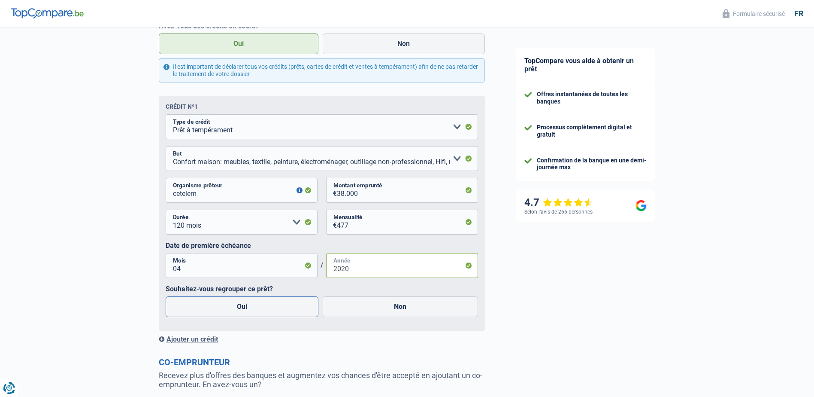
type input "2020"
click at [245, 307] on label "Oui" at bounding box center [242, 306] width 153 height 21
click at [245, 307] on input "Oui" at bounding box center [242, 306] width 153 height 21
radio input "true"
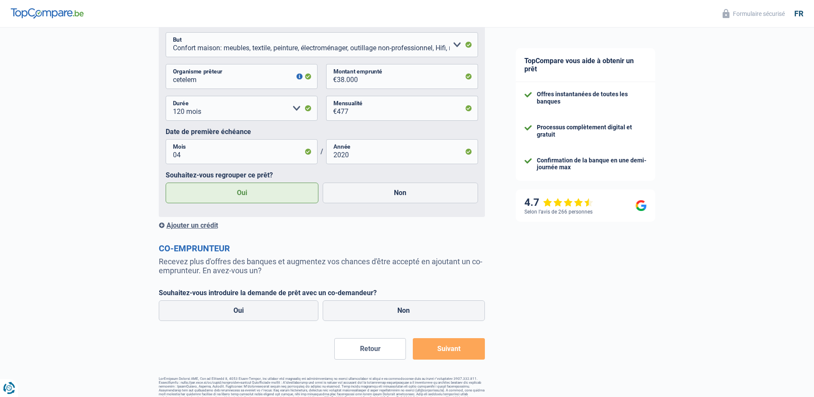
scroll to position [491, 0]
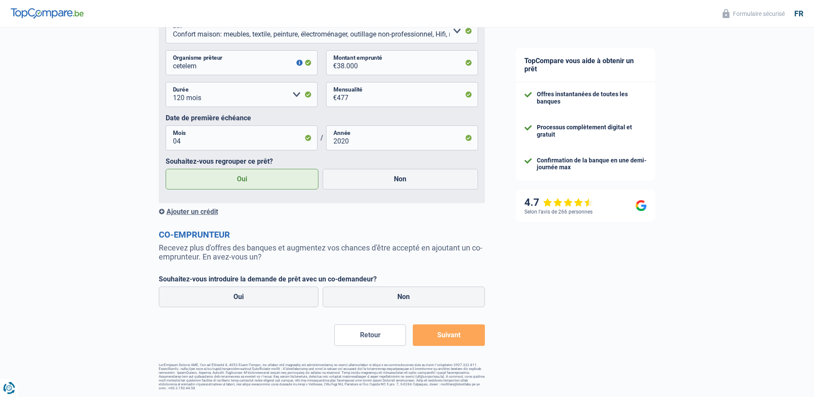
click at [200, 209] on div "Ajouter un crédit" at bounding box center [322, 211] width 326 height 8
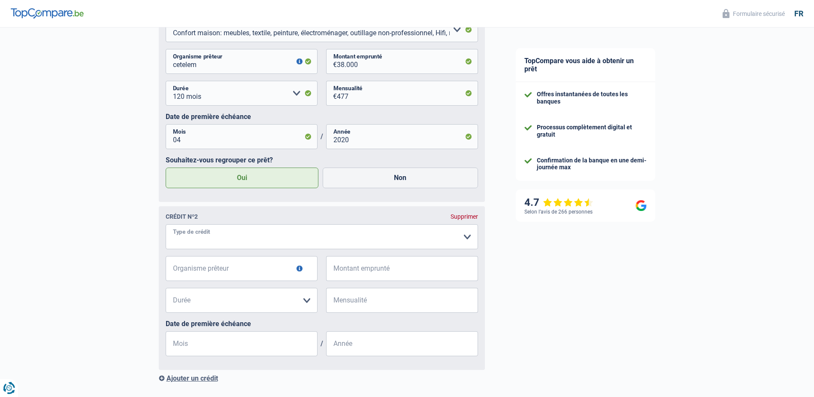
click at [227, 239] on select "Carte ou ouverture de crédit Prêt hypothécaire Vente à tempérament Prêt à tempé…" at bounding box center [322, 236] width 312 height 25
select select "carLoan"
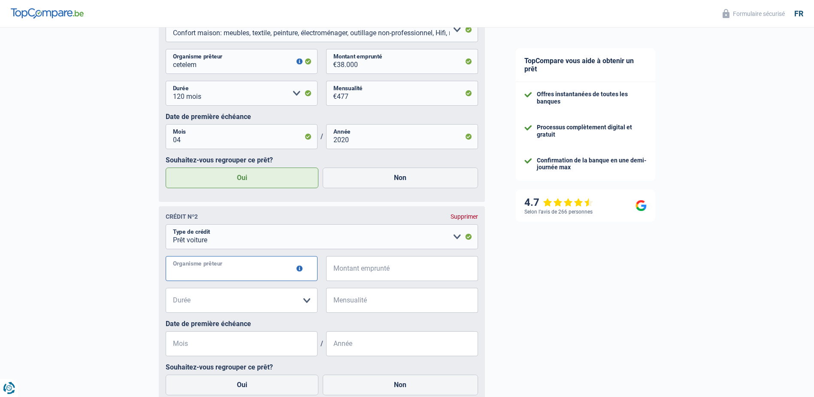
click at [278, 270] on input "Organisme prêteur" at bounding box center [242, 268] width 152 height 25
type input "alpha credit"
click at [368, 274] on input "Montant emprunté" at bounding box center [407, 268] width 141 height 25
type input "19.157"
click at [303, 302] on select "12 mois 18 mois 24 mois 30 mois 36 mois 42 mois 48 mois 60 mois 72 mois 84 mois…" at bounding box center [242, 300] width 152 height 25
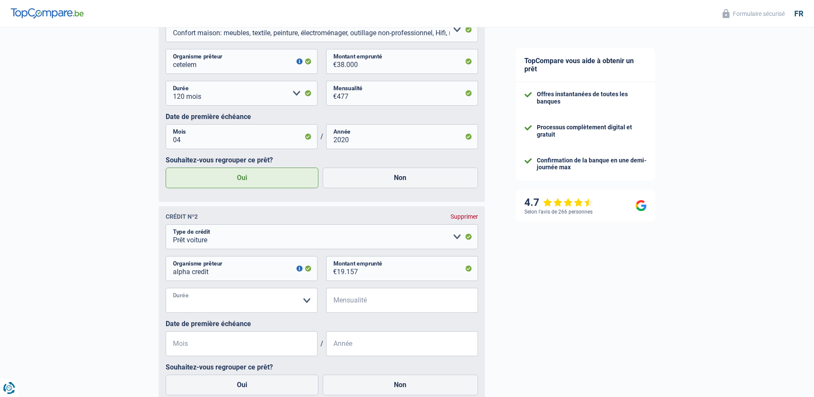
select select "60"
click at [166, 289] on select "12 mois 18 mois 24 mois 30 mois 36 mois 42 mois 48 mois 60 mois 72 mois 84 mois…" at bounding box center [242, 300] width 152 height 25
click at [394, 301] on input "Mensualité" at bounding box center [407, 300] width 141 height 25
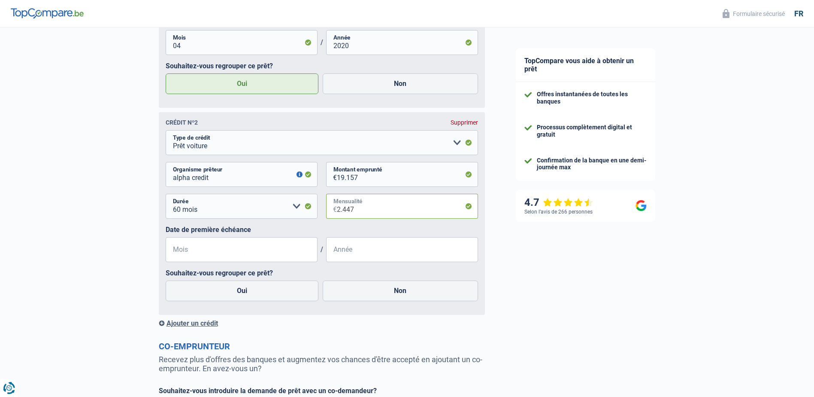
scroll to position [620, 0]
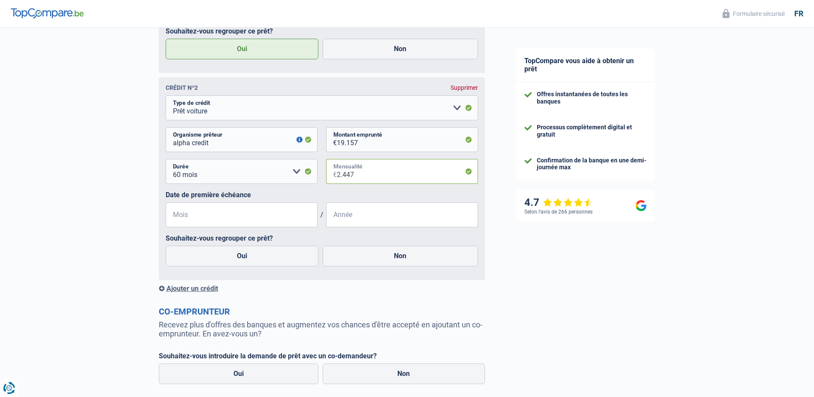
type input "2.447"
click at [233, 216] on input "Mois" at bounding box center [242, 214] width 152 height 25
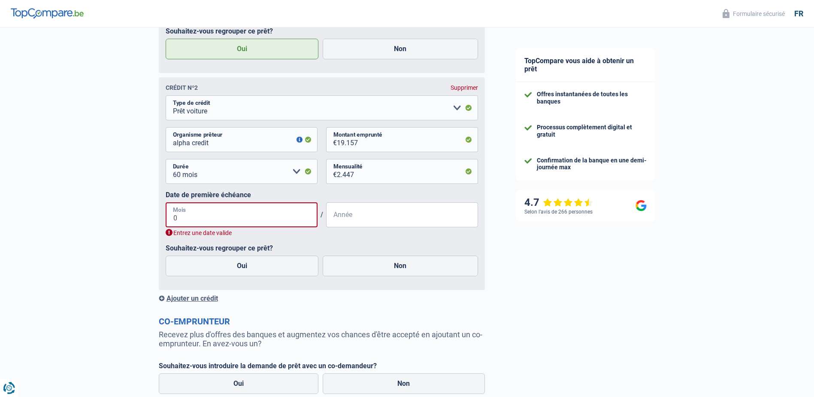
type input "01"
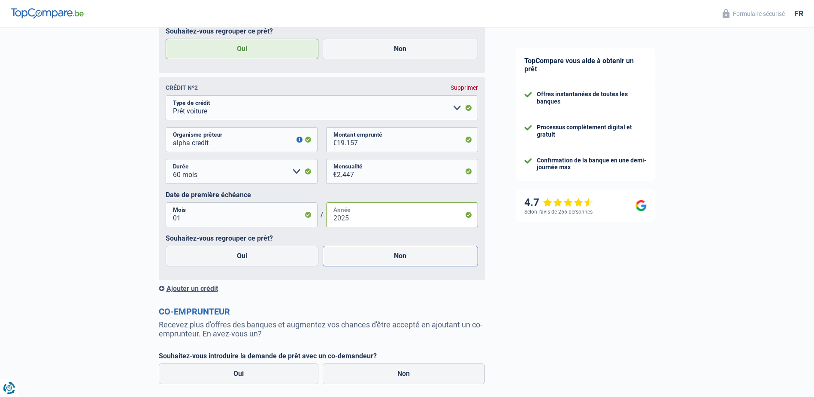
type input "2025"
click at [399, 259] on label "Non" at bounding box center [400, 255] width 155 height 21
click at [399, 259] on input "Non" at bounding box center [400, 255] width 155 height 21
radio input "true"
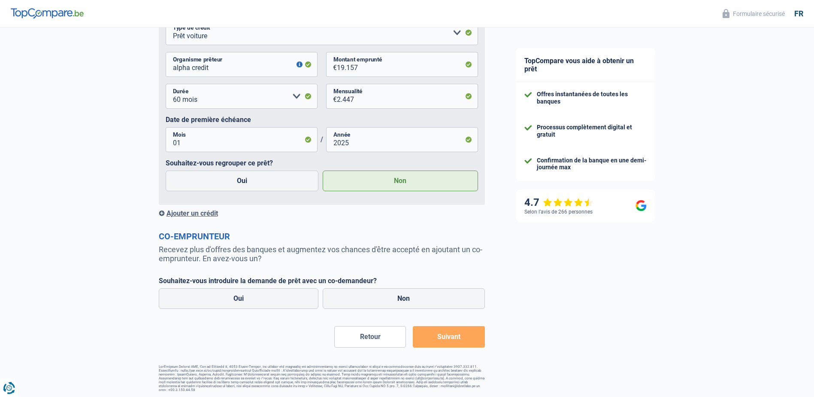
scroll to position [699, 0]
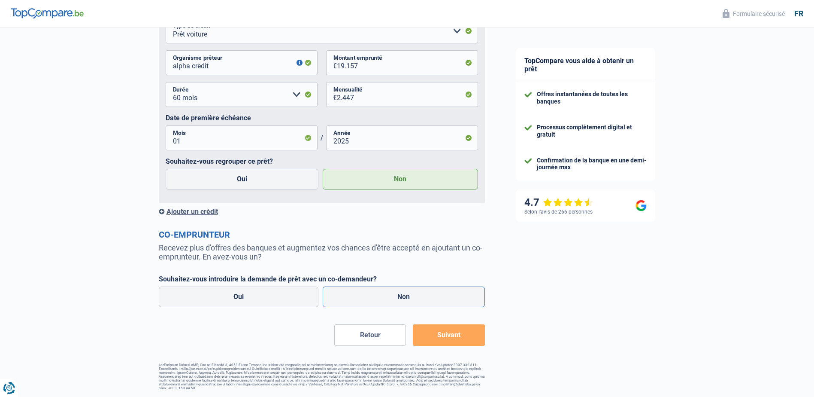
click at [409, 295] on label "Non" at bounding box center [404, 296] width 162 height 21
click at [409, 295] on input "Non" at bounding box center [404, 296] width 162 height 21
radio input "true"
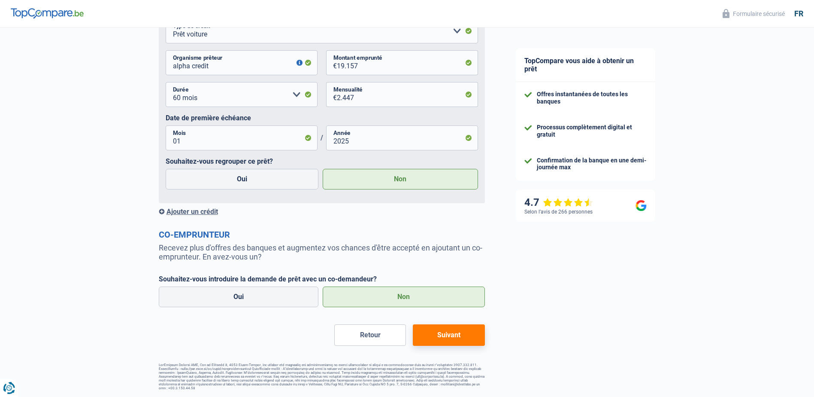
click at [448, 336] on button "Suivant" at bounding box center [449, 334] width 72 height 21
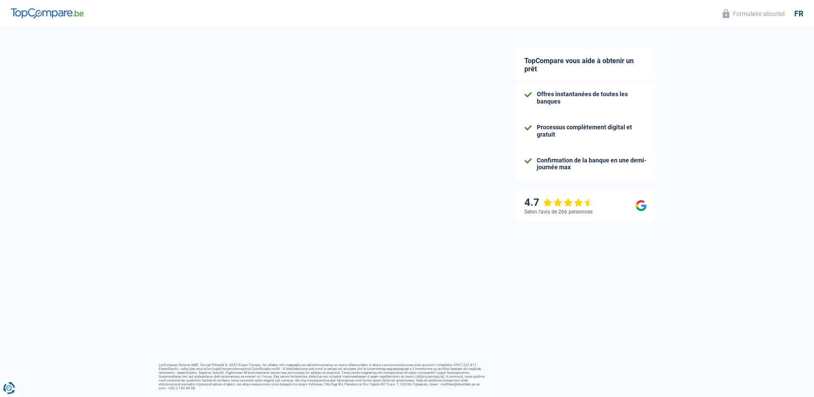
select select "refinancing"
select select "120"
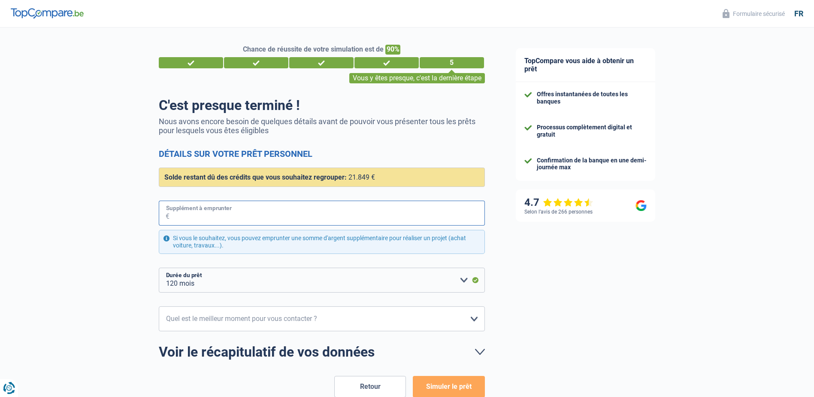
click at [207, 216] on input "Supplément à emprunter" at bounding box center [327, 212] width 315 height 25
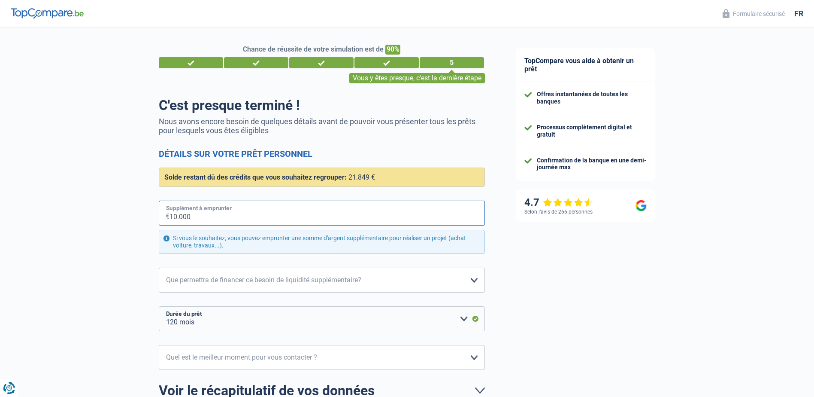
type input "10.000"
click at [382, 241] on div "Si vous le souhaitez, vous pouvez emprunter une somme d'argent supplémentaire p…" at bounding box center [322, 242] width 326 height 24
click at [473, 279] on select "Confort maison: meubles, textile, peinture, électroménager, outillage non-profe…" at bounding box center [322, 279] width 326 height 25
click at [474, 281] on select "Confort maison: meubles, textile, peinture, électroménager, outillage non-profe…" at bounding box center [322, 279] width 326 height 25
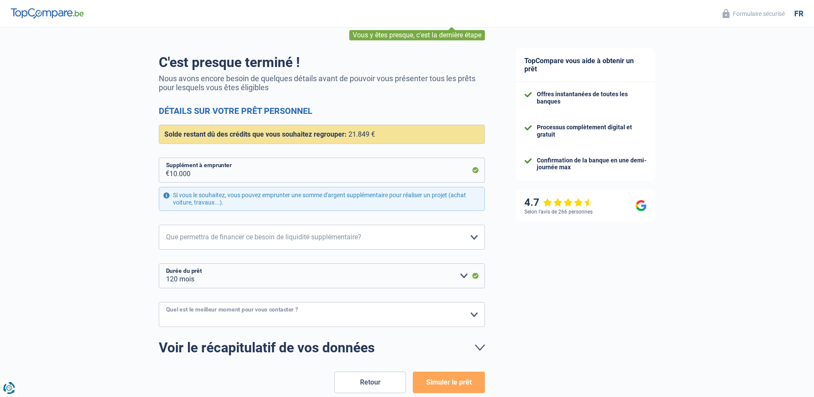
click at [475, 315] on select "10h-12h 12h-14h 14h-16h 16h-18h Veuillez sélectionner une option" at bounding box center [322, 314] width 326 height 25
click at [273, 314] on select "10h-12h 12h-14h 14h-16h 16h-18h Veuillez sélectionner une option" at bounding box center [322, 314] width 326 height 25
click at [317, 236] on select "Confort maison: meubles, textile, peinture, électroménager, outillage non-profe…" at bounding box center [322, 236] width 326 height 25
click at [473, 239] on select "Confort maison: meubles, textile, peinture, électroménager, outillage non-profe…" at bounding box center [322, 236] width 326 height 25
click at [401, 237] on select "Confort maison: meubles, textile, peinture, électroménager, outillage non-profe…" at bounding box center [322, 236] width 326 height 25
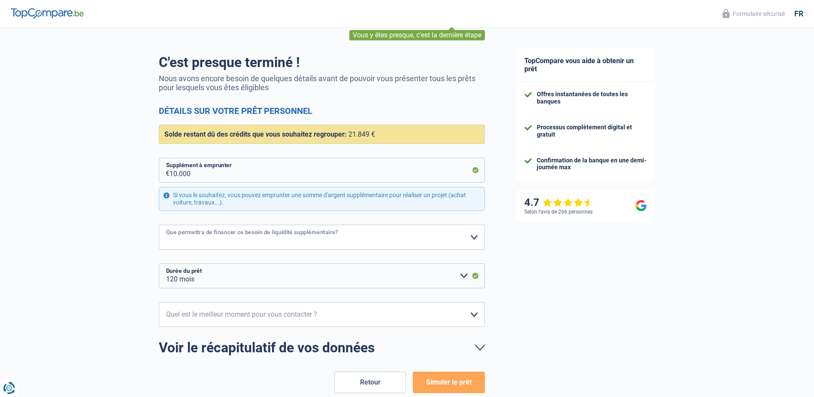
select select "household"
click at [159, 225] on select "Confort maison: meubles, textile, peinture, électroménager, outillage non-profe…" at bounding box center [322, 236] width 326 height 25
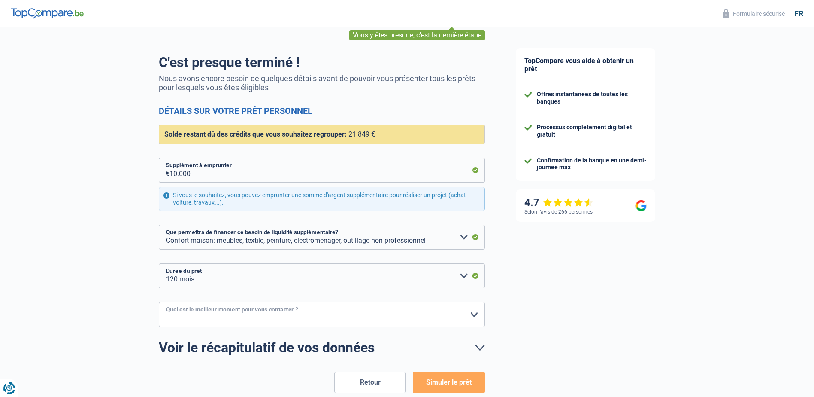
click at [471, 317] on select "10h-12h 12h-14h 14h-16h 16h-18h Veuillez sélectionner une option" at bounding box center [322, 314] width 326 height 25
select select "14-16"
click at [159, 302] on select "10h-12h 12h-14h 14h-16h 16h-18h Veuillez sélectionner une option" at bounding box center [322, 314] width 326 height 25
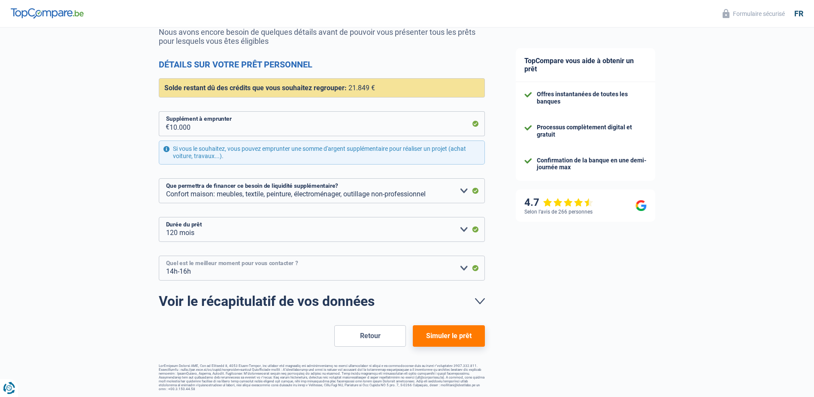
scroll to position [90, 0]
click at [444, 337] on button "Simuler le prêt" at bounding box center [449, 334] width 72 height 21
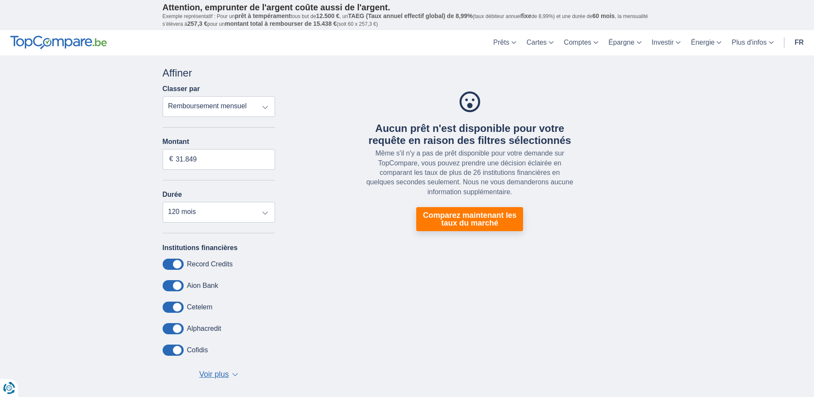
click at [266, 106] on select "Remboursement total TAEG Remboursement mensuel" at bounding box center [219, 106] width 113 height 21
click at [470, 217] on link "Comparez maintenant les taux du marché" at bounding box center [469, 219] width 107 height 24
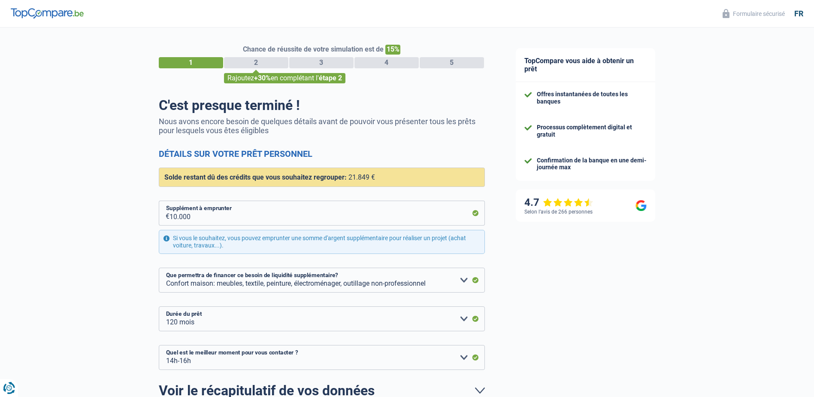
select select "refinancing"
select select "household"
select select "120"
select select "14-16"
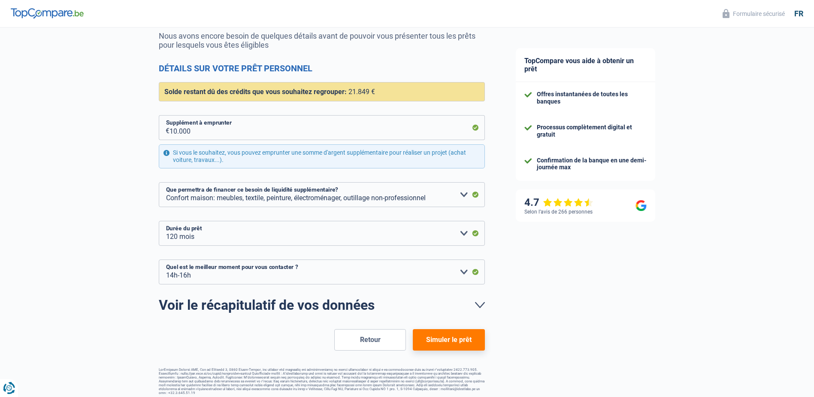
scroll to position [86, 0]
click at [454, 336] on button "Simuler le prêt" at bounding box center [449, 338] width 72 height 21
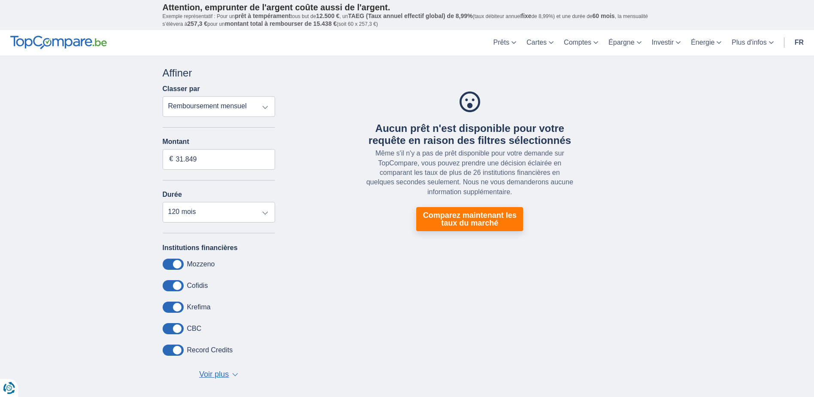
click at [164, 265] on span at bounding box center [173, 263] width 21 height 11
click at [0, 0] on input "checkbox" at bounding box center [0, 0] width 0 height 0
click at [167, 286] on span at bounding box center [173, 285] width 21 height 11
click at [0, 0] on input "checkbox" at bounding box center [0, 0] width 0 height 0
click at [167, 307] on span at bounding box center [173, 306] width 21 height 11
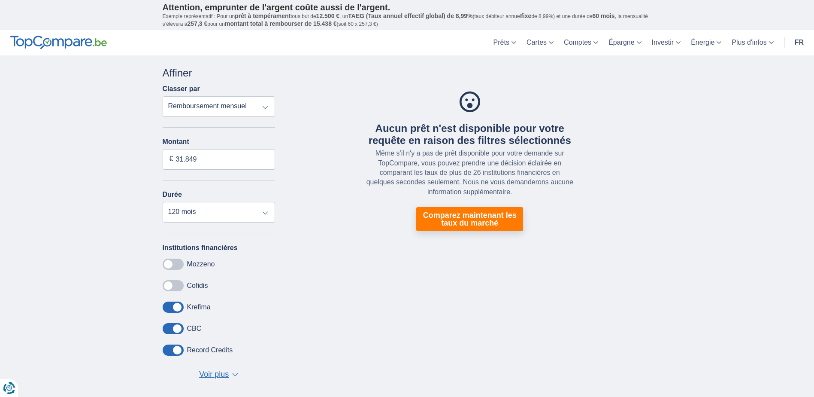
click at [0, 0] on input "checkbox" at bounding box center [0, 0] width 0 height 0
click at [168, 327] on span at bounding box center [173, 328] width 21 height 11
click at [0, 0] on input "checkbox" at bounding box center [0, 0] width 0 height 0
click at [169, 348] on span at bounding box center [173, 349] width 21 height 11
click at [0, 0] on input "checkbox" at bounding box center [0, 0] width 0 height 0
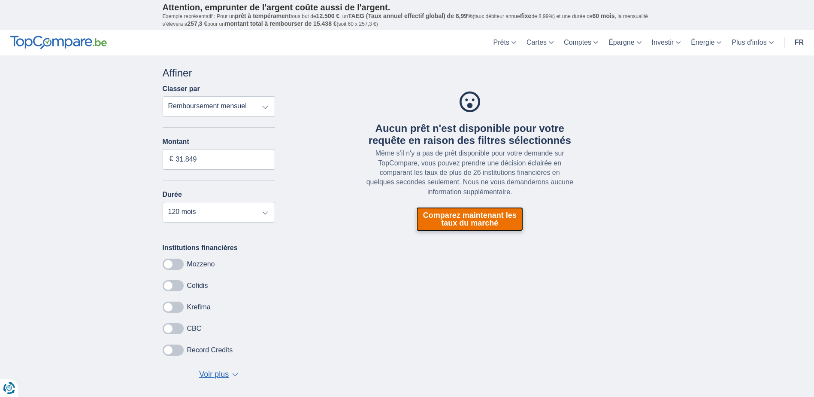
click at [463, 217] on link "Comparez maintenant les taux du marché" at bounding box center [469, 219] width 107 height 24
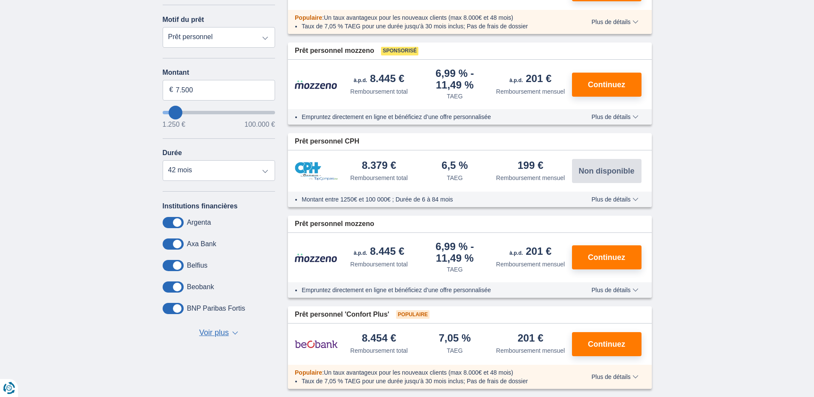
scroll to position [86, 0]
